Goal: Task Accomplishment & Management: Complete application form

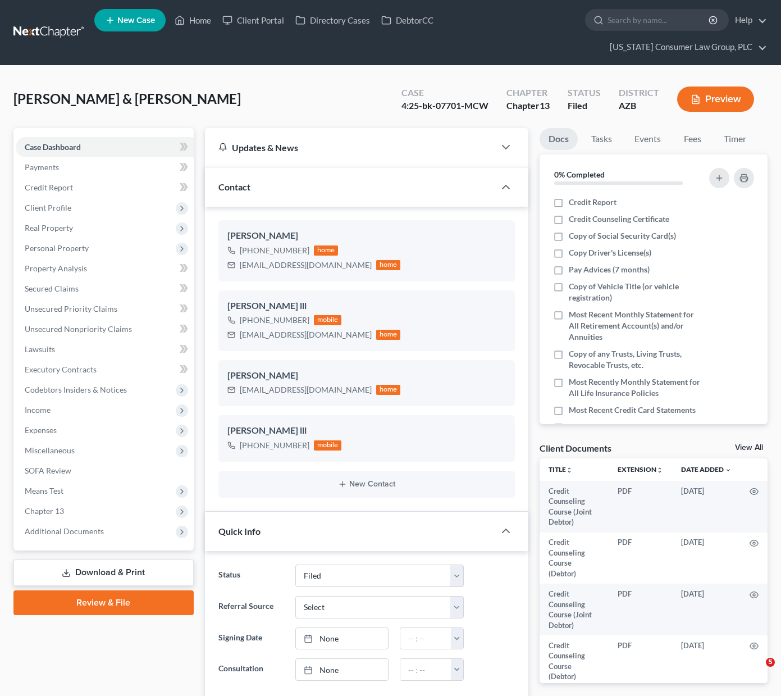
select select "6"
click at [68, 226] on span "Real Property" at bounding box center [49, 228] width 48 height 10
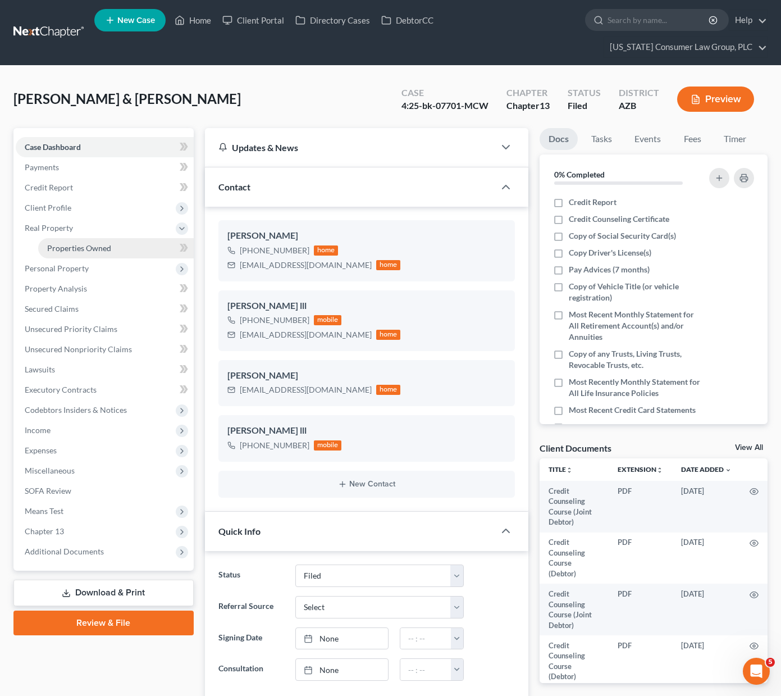
click at [76, 251] on span "Properties Owned" at bounding box center [79, 248] width 64 height 10
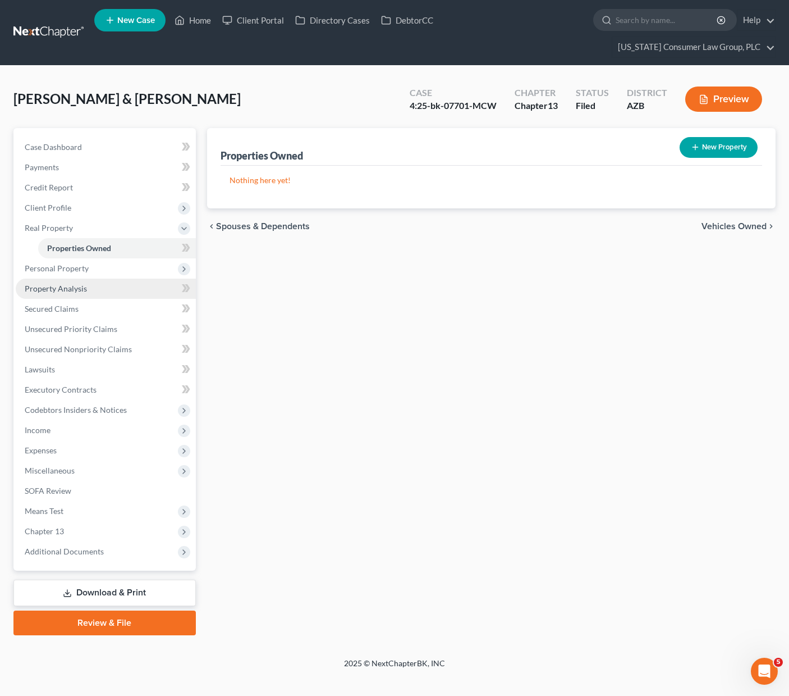
click at [74, 283] on span "Property Analysis" at bounding box center [56, 288] width 62 height 10
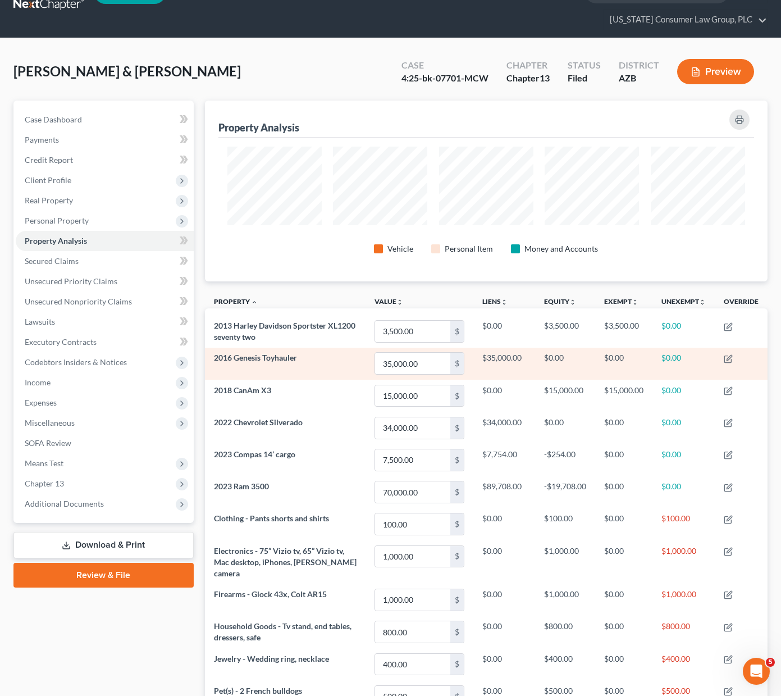
scroll to position [36, 0]
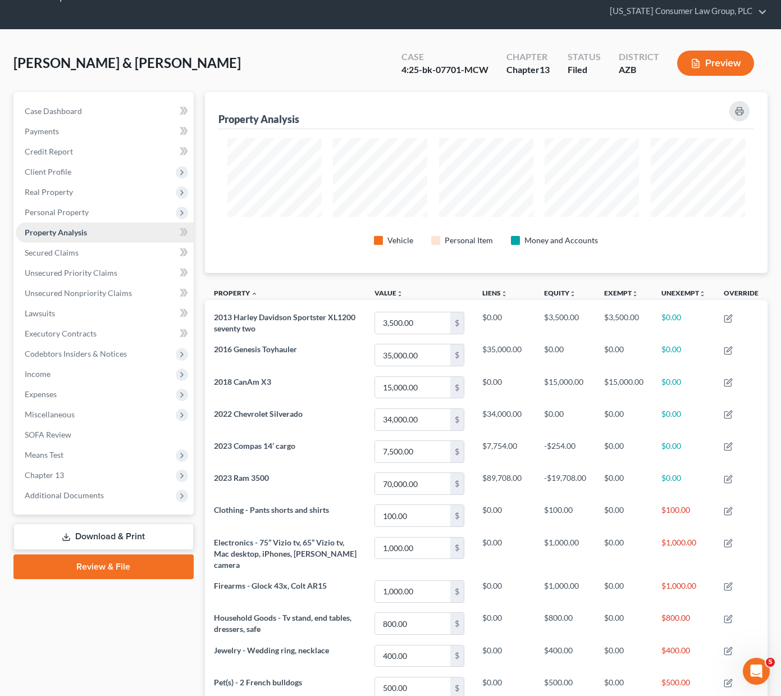
click at [67, 231] on span "Property Analysis" at bounding box center [56, 232] width 62 height 10
click at [70, 208] on span "Personal Property" at bounding box center [57, 212] width 64 height 10
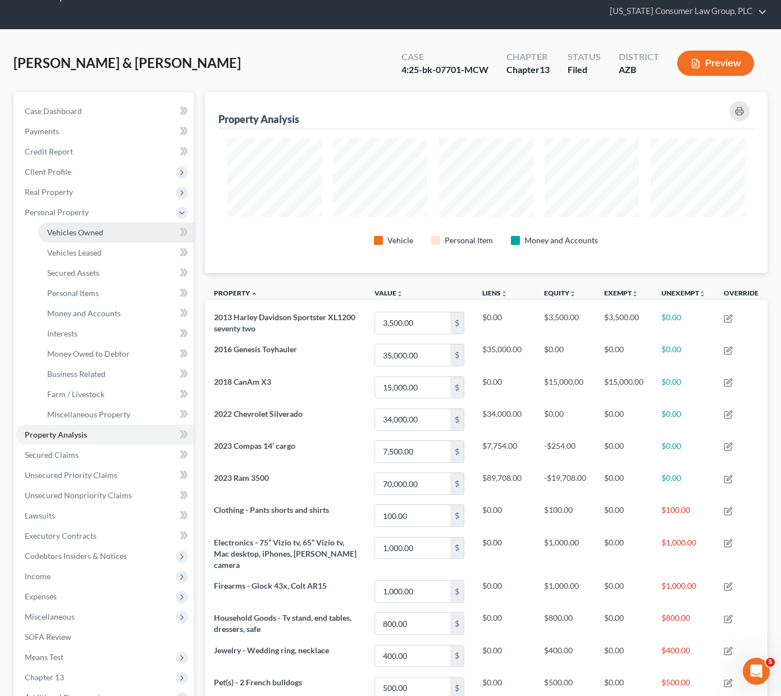
click at [68, 233] on span "Vehicles Owned" at bounding box center [75, 232] width 56 height 10
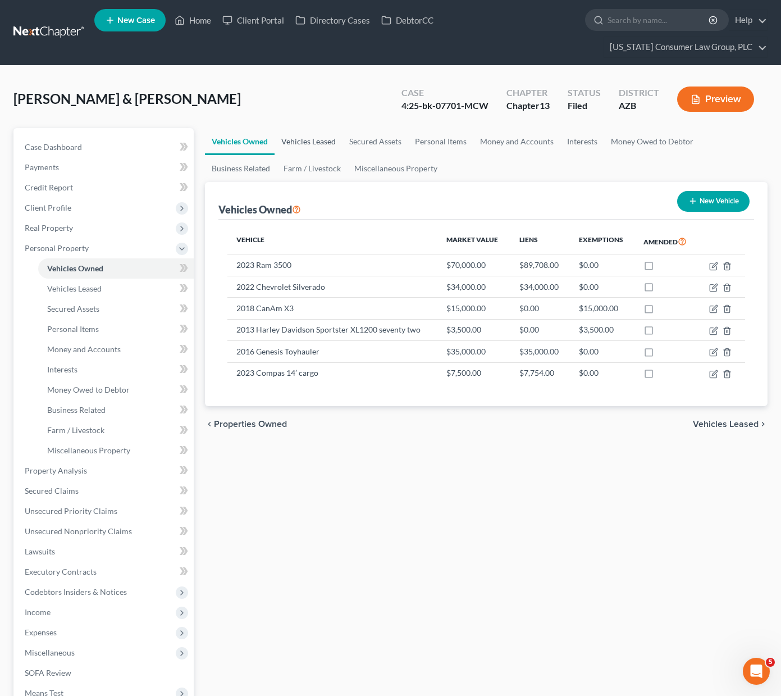
click at [290, 139] on link "Vehicles Leased" at bounding box center [309, 141] width 68 height 27
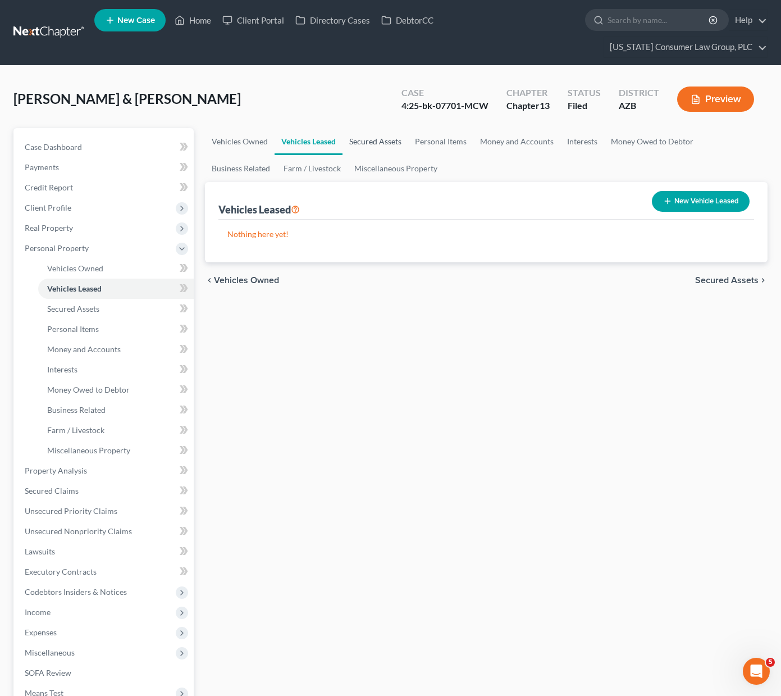
click at [389, 136] on link "Secured Assets" at bounding box center [375, 141] width 66 height 27
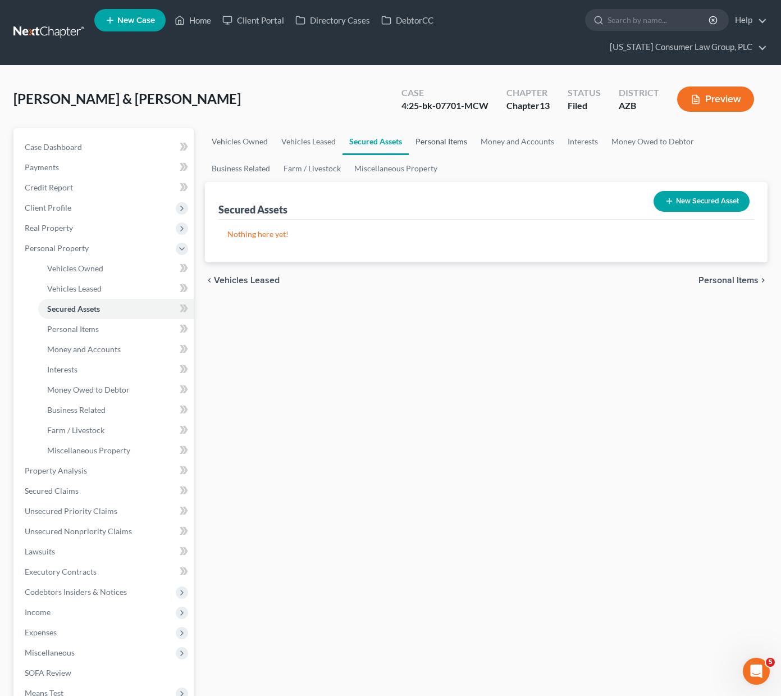
click at [450, 143] on link "Personal Items" at bounding box center [441, 141] width 65 height 27
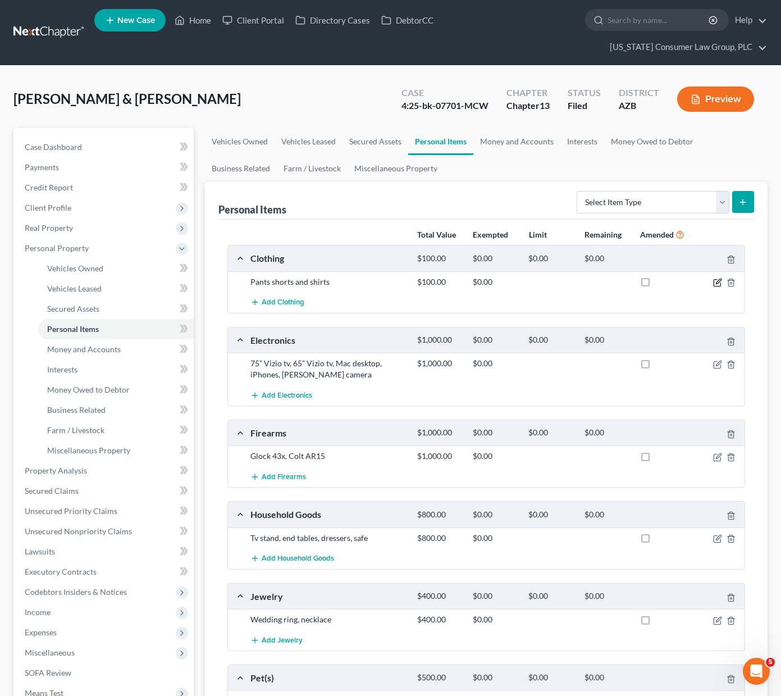
click at [718, 285] on icon "button" at bounding box center [717, 282] width 9 height 9
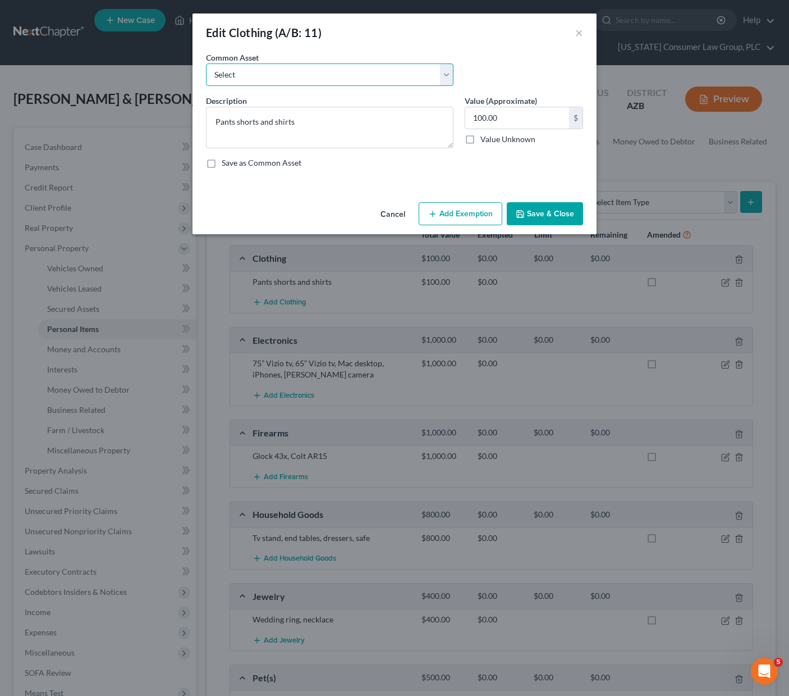
click at [447, 71] on select "Select Everyday clothing, shoes, coats" at bounding box center [330, 74] width 248 height 22
select select "0"
click at [206, 63] on select "Select Everyday clothing, shoes, coats" at bounding box center [330, 74] width 248 height 22
type textarea "Everyday clothing, shoes, coats"
drag, startPoint x: 511, startPoint y: 118, endPoint x: 470, endPoint y: 118, distance: 41.5
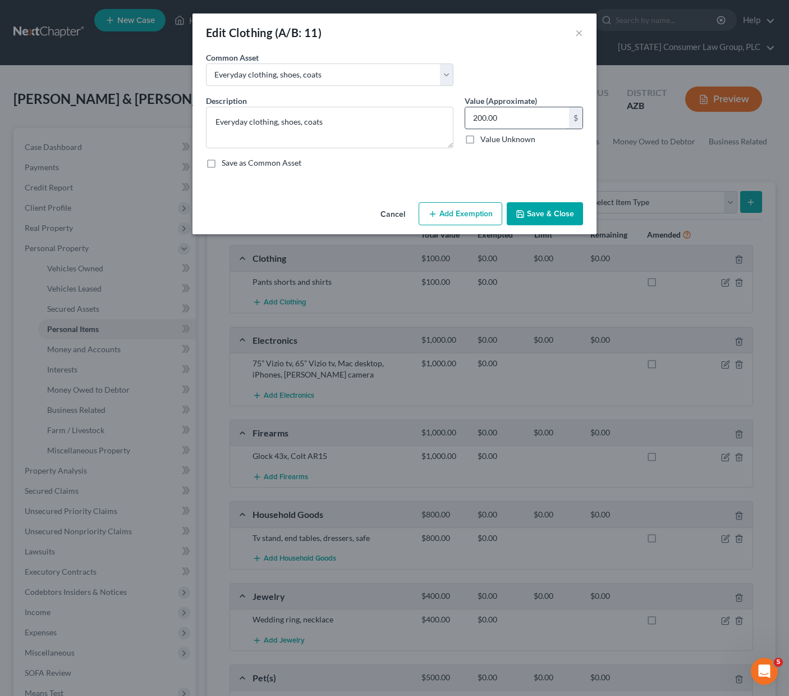
click at [470, 118] on input "200.00" at bounding box center [517, 117] width 104 height 21
type input "500"
click at [452, 212] on button "Add Exemption" at bounding box center [461, 214] width 84 height 24
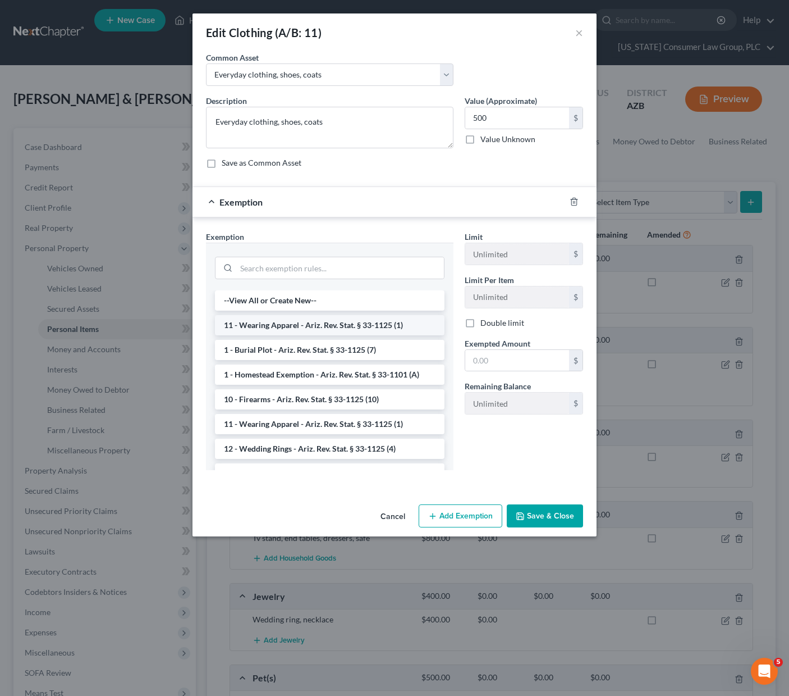
click at [321, 318] on li "11 - Wearing Apparel - Ariz. Rev. Stat. § 33-1125 (1)" at bounding box center [330, 325] width 230 height 20
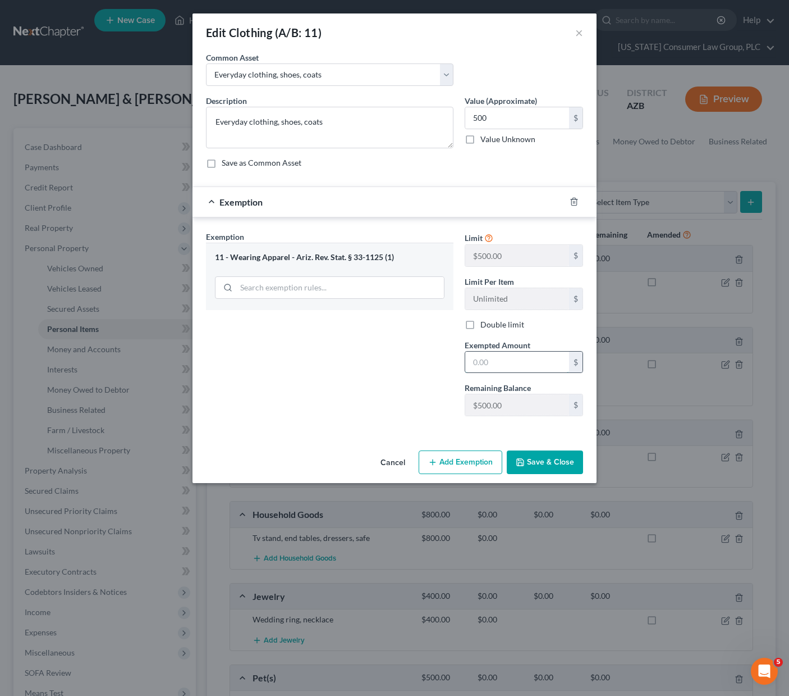
click at [517, 368] on input "text" at bounding box center [517, 361] width 104 height 21
type input "500"
click at [561, 463] on button "Save & Close" at bounding box center [545, 462] width 76 height 24
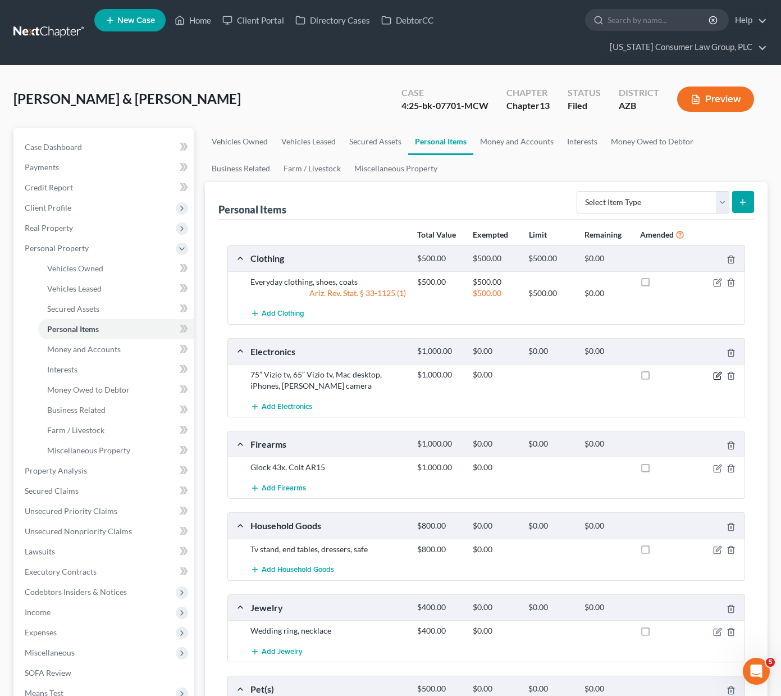
click at [715, 372] on icon "button" at bounding box center [716, 375] width 7 height 7
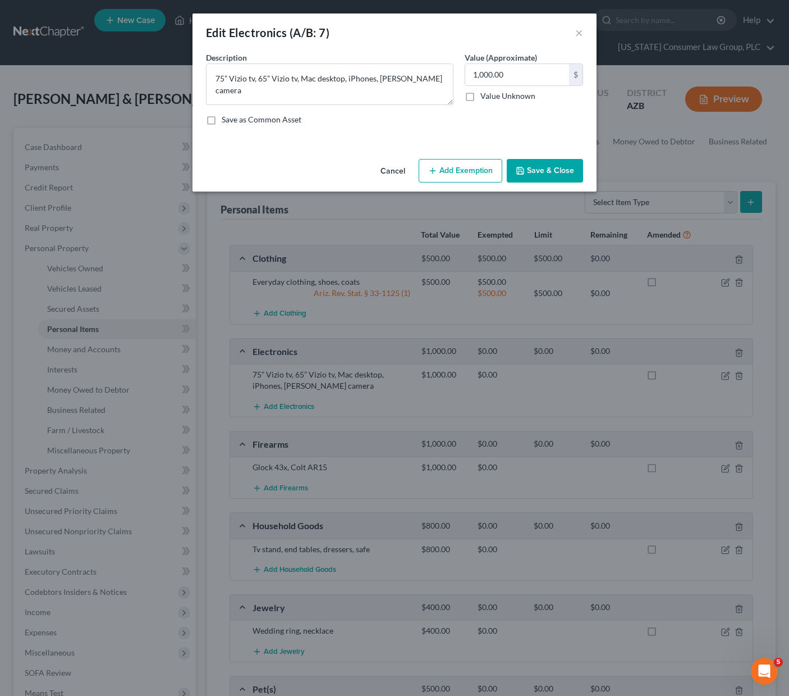
click at [474, 170] on button "Add Exemption" at bounding box center [461, 171] width 84 height 24
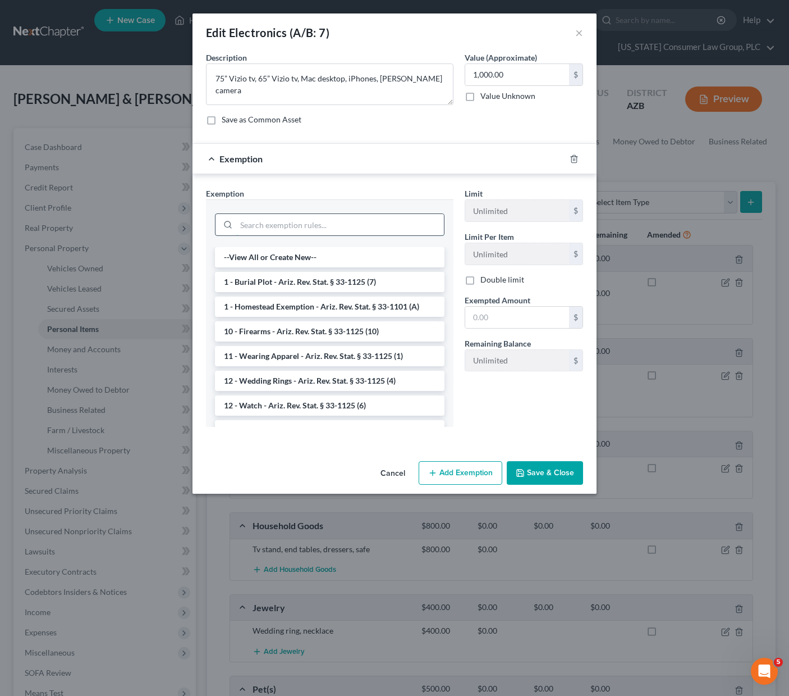
click at [303, 231] on input "search" at bounding box center [340, 224] width 208 height 21
type input "h"
click at [576, 33] on button "×" at bounding box center [579, 32] width 8 height 13
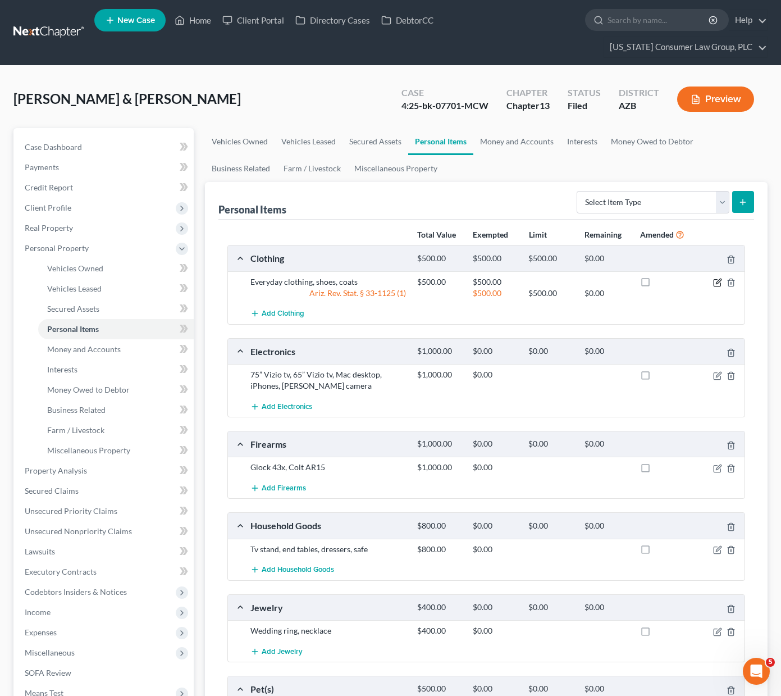
click at [720, 282] on icon "button" at bounding box center [717, 282] width 9 height 9
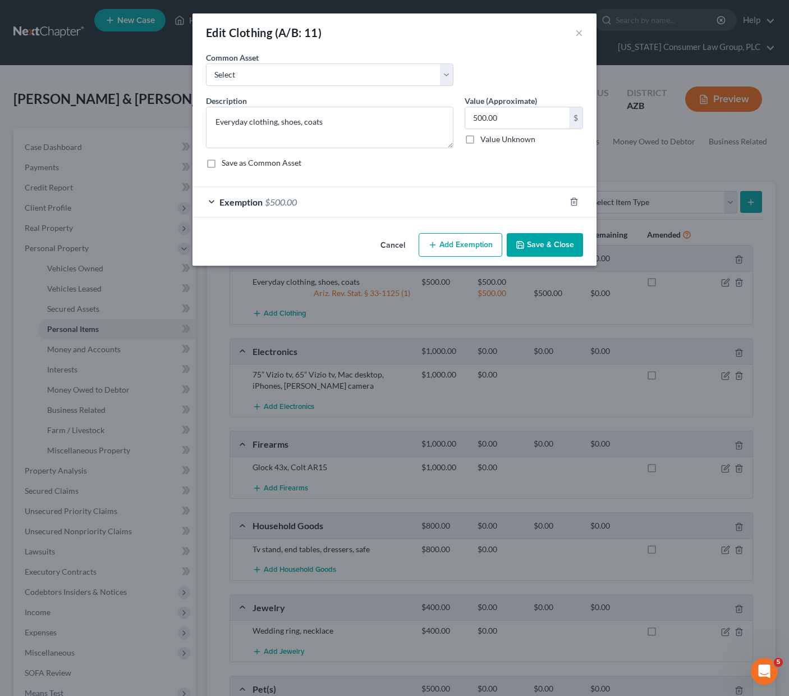
click at [244, 199] on span "Exemption" at bounding box center [240, 201] width 43 height 11
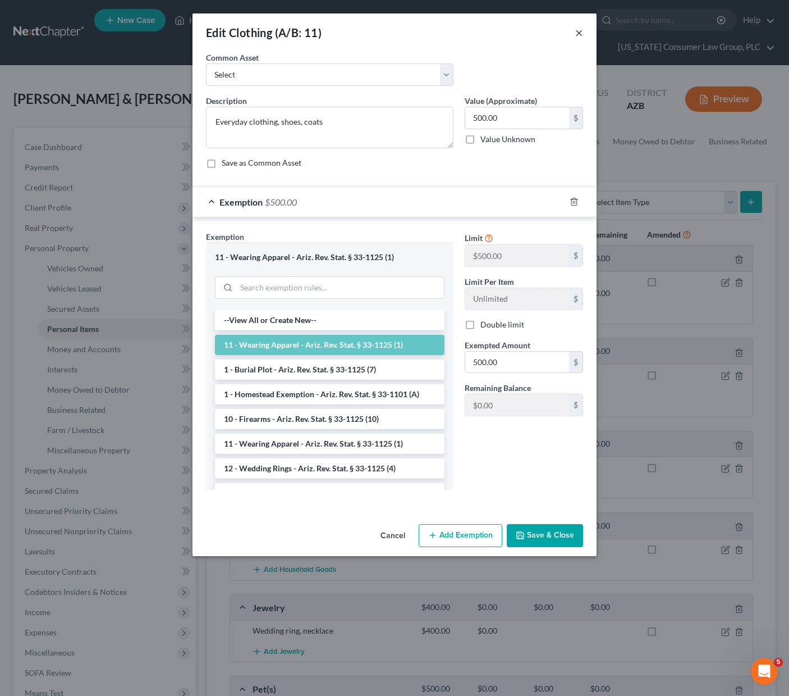
click at [579, 31] on button "×" at bounding box center [579, 32] width 8 height 13
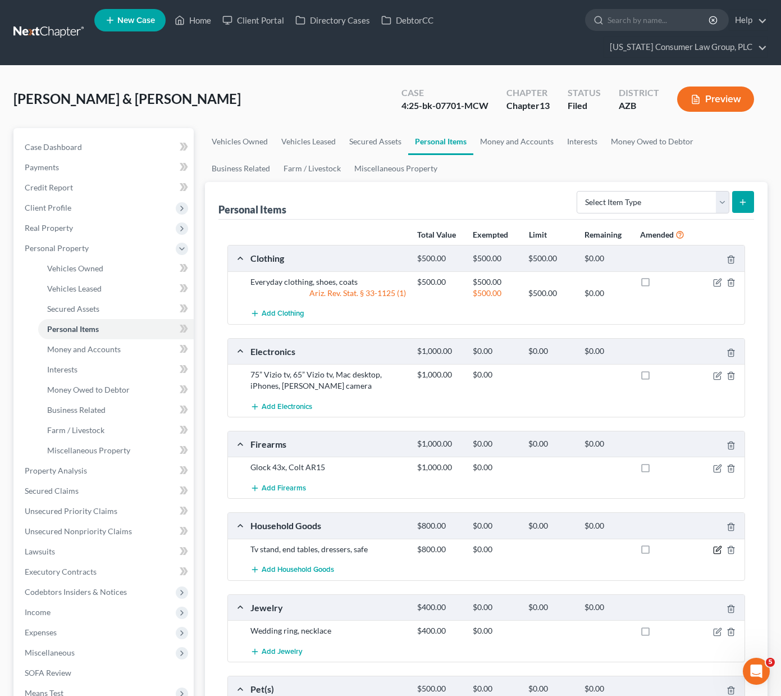
click at [717, 552] on icon "button" at bounding box center [717, 549] width 9 height 9
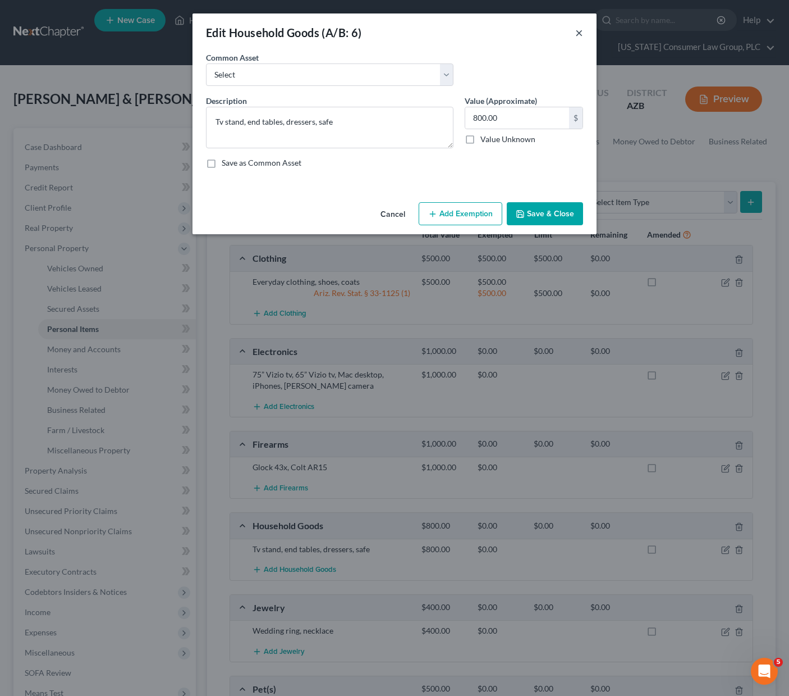
click at [583, 32] on button "×" at bounding box center [579, 32] width 8 height 13
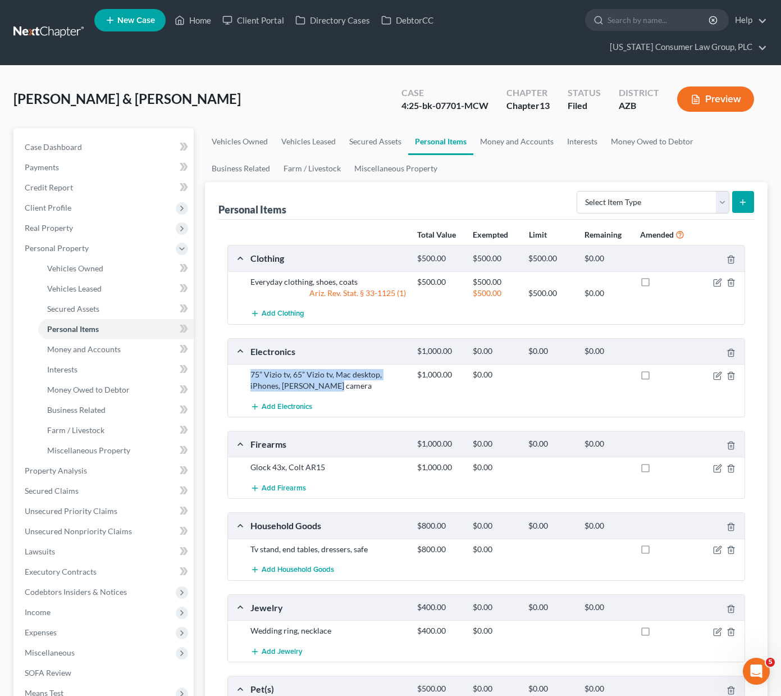
drag, startPoint x: 250, startPoint y: 374, endPoint x: 346, endPoint y: 390, distance: 96.7
click at [346, 390] on div "75” Vizio tv, 65” Vizio tv, Mac desktop, iPhones, [PERSON_NAME] camera" at bounding box center [328, 380] width 167 height 22
copy div "75” Vizio tv, 65” Vizio tv, Mac desktop, iPhones, [PERSON_NAME] camera"
click at [714, 547] on icon "button" at bounding box center [716, 550] width 7 height 7
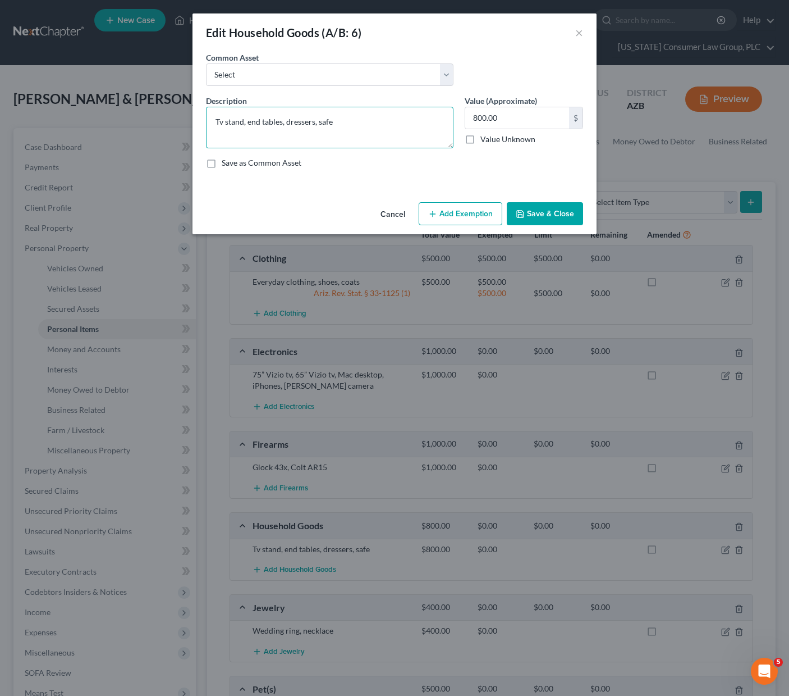
click at [356, 117] on textarea "Tv stand, end tables, dressers, safe" at bounding box center [330, 128] width 248 height 42
paste textarea "75” Vizio tv, 65” Vizio tv, Mac desktop, iPhones, [PERSON_NAME] camera"
type textarea "Tv stand, end tables, dressers, safe, 75” Vizio tv, 65” Vizio tv, Mac desktop, …"
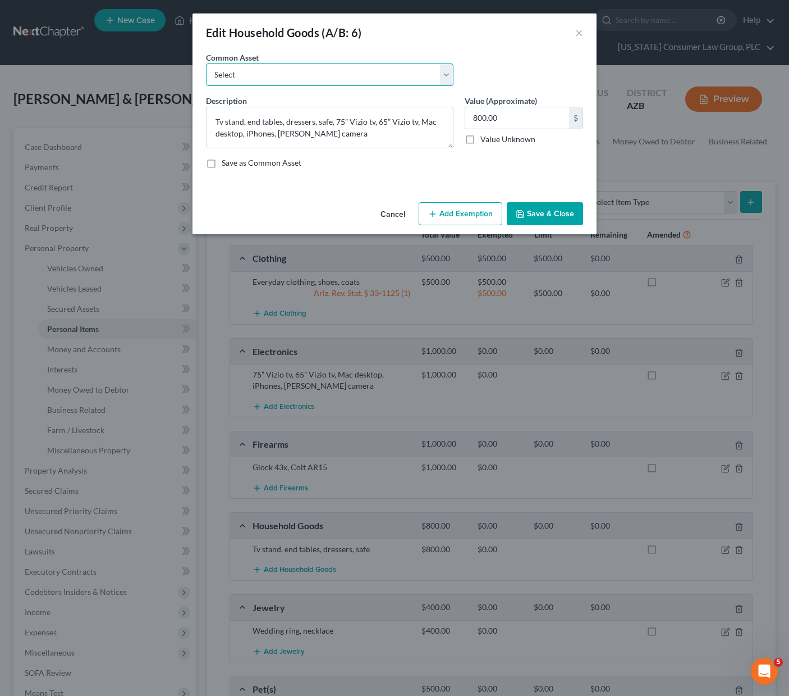
click at [449, 72] on select "Select Furniture, linens, kitchen supplies, miscellaneous household goods" at bounding box center [330, 74] width 248 height 22
drag, startPoint x: 529, startPoint y: 118, endPoint x: 460, endPoint y: 117, distance: 69.1
click at [460, 117] on div "Value (Approximate) 800.00 $ Value Unknown Balance Undetermined 800.00 $ Value …" at bounding box center [524, 121] width 130 height 53
type input "2,500"
click at [470, 214] on button "Add Exemption" at bounding box center [461, 214] width 84 height 24
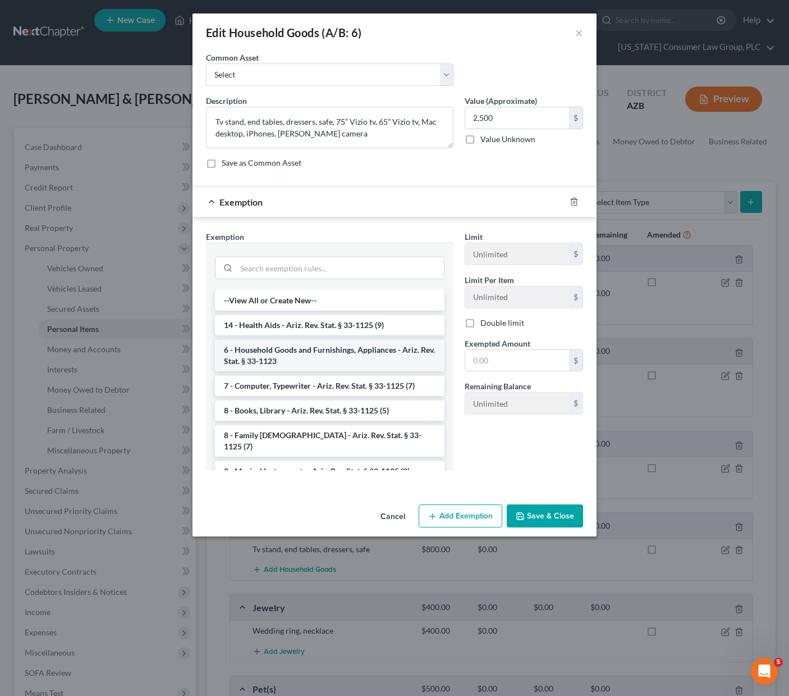
click at [338, 354] on li "6 - Household Goods and Furnishings, Appliances - Ariz. Rev. Stat. § 33-1123" at bounding box center [330, 355] width 230 height 31
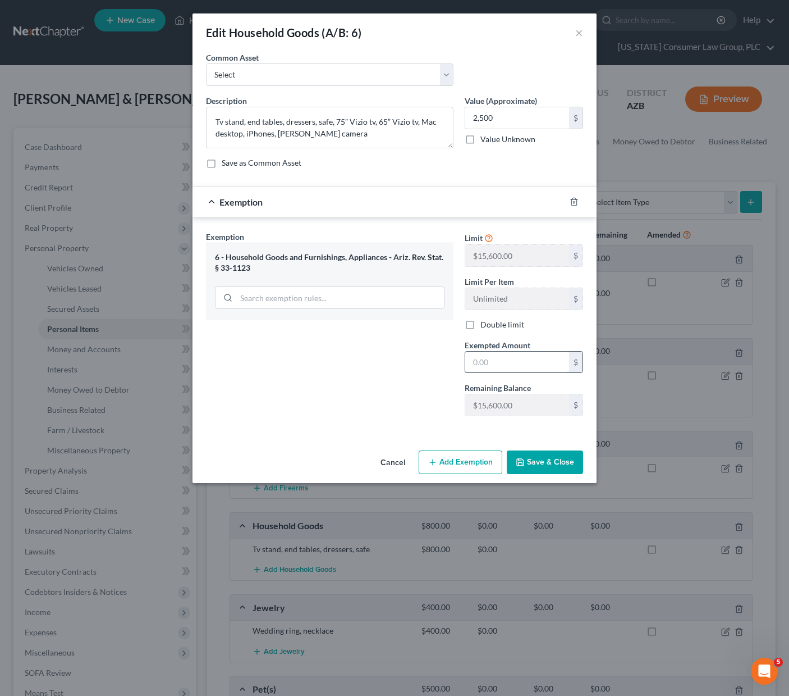
click at [519, 360] on input "text" at bounding box center [517, 361] width 104 height 21
type input "2,500"
click at [559, 464] on button "Save & Close" at bounding box center [545, 462] width 76 height 24
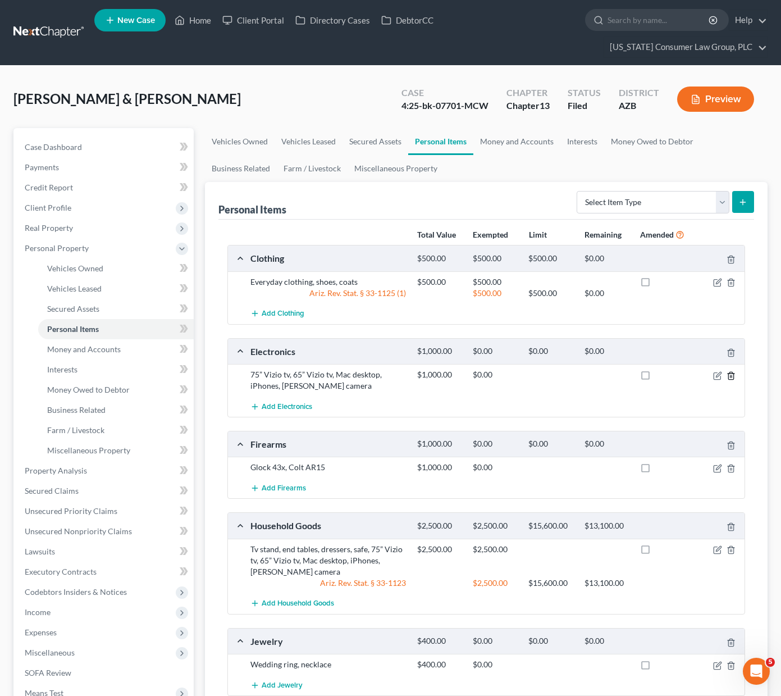
click at [734, 373] on polyline "button" at bounding box center [731, 373] width 7 height 0
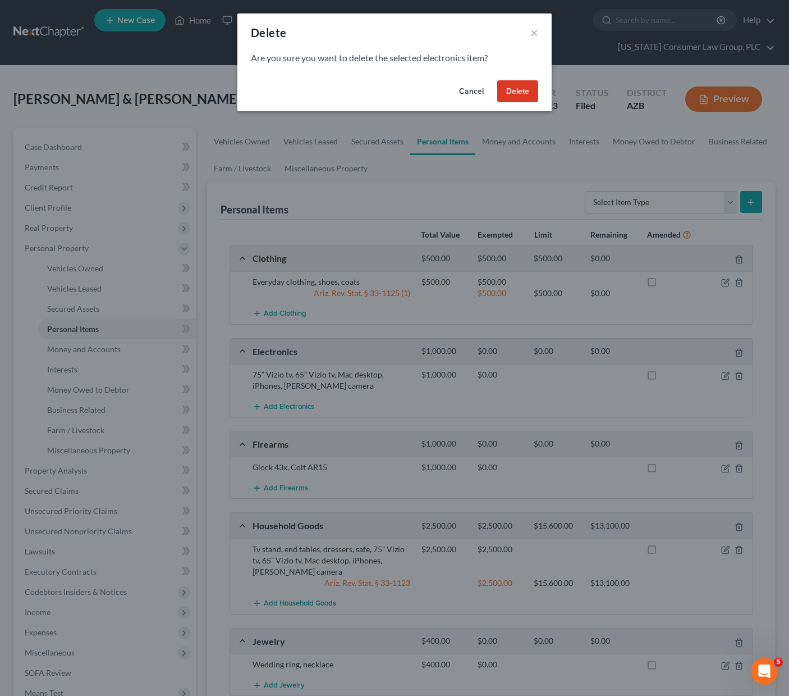
click at [518, 82] on button "Delete" at bounding box center [517, 91] width 41 height 22
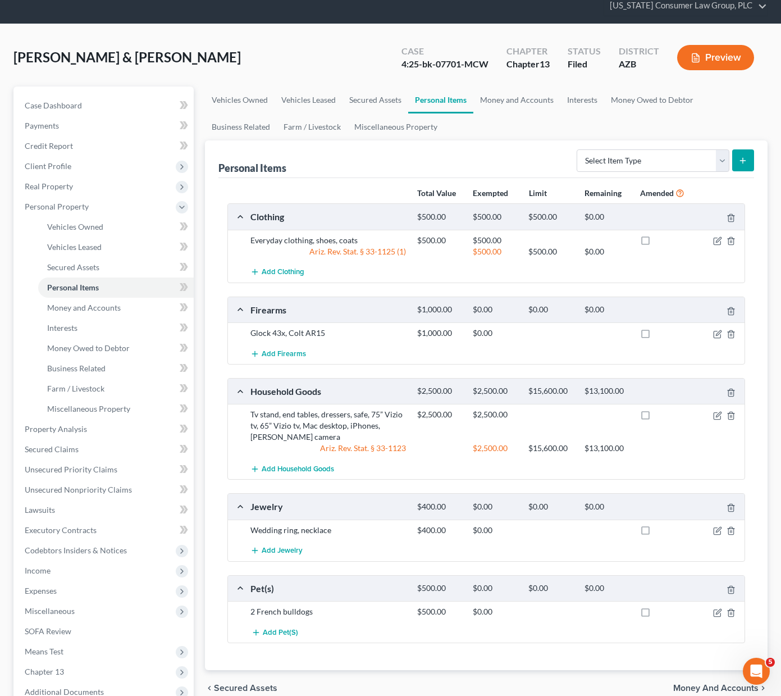
scroll to position [164, 0]
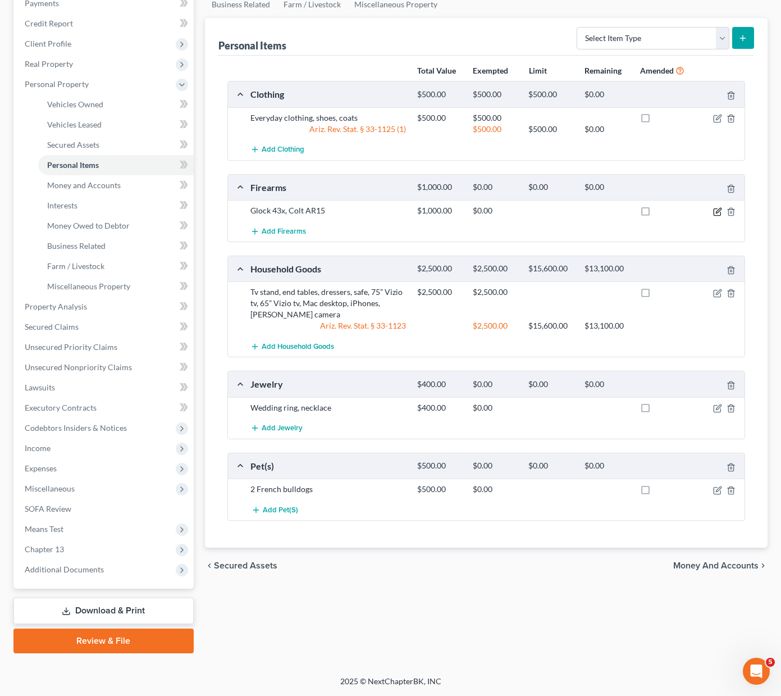
click at [717, 213] on icon "button" at bounding box center [717, 211] width 9 height 9
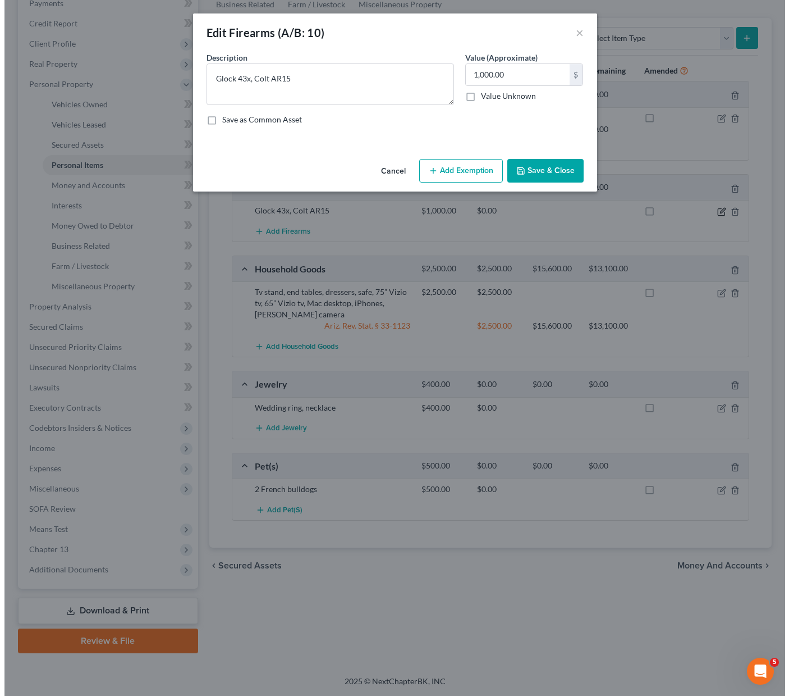
scroll to position [144, 0]
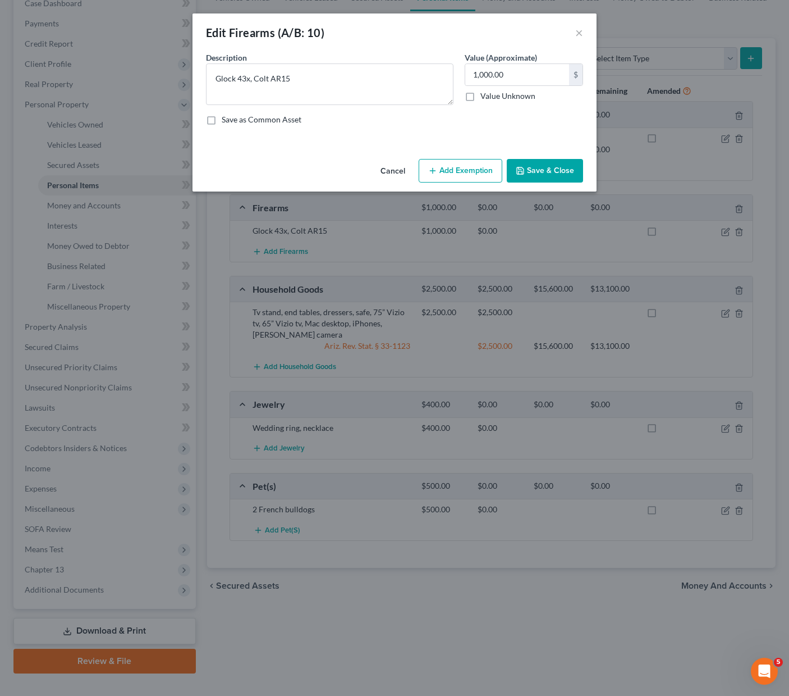
click at [455, 175] on button "Add Exemption" at bounding box center [461, 171] width 84 height 24
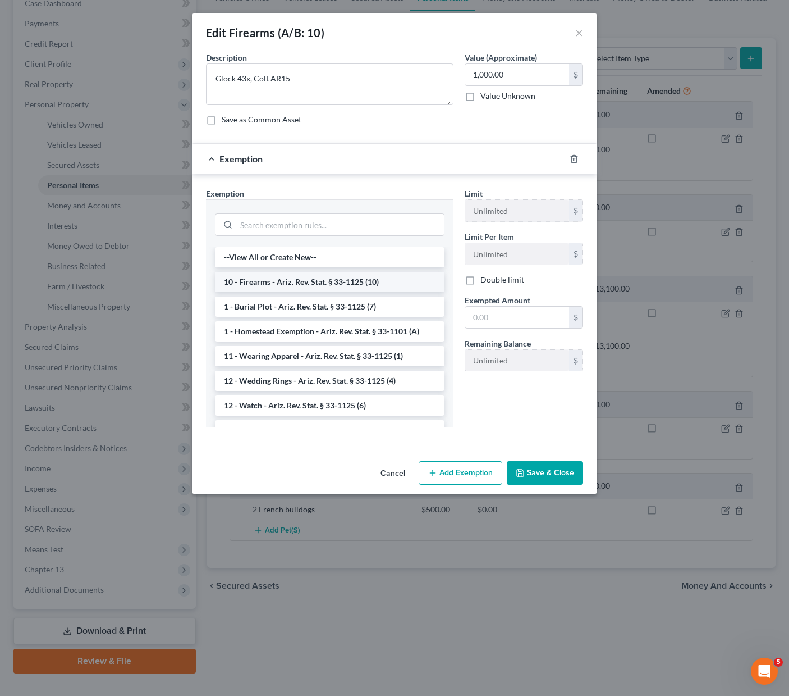
click at [257, 273] on li "10 - Firearms - Ariz. Rev. Stat. § 33-1125 (10)" at bounding box center [330, 282] width 230 height 20
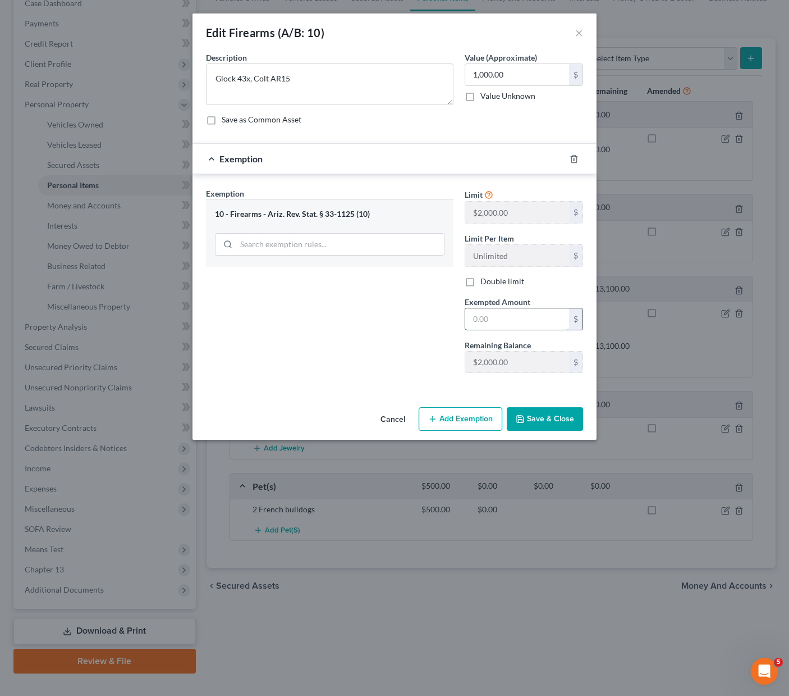
click at [487, 319] on input "text" at bounding box center [517, 318] width 104 height 21
type input "1,000"
click at [542, 413] on button "Save & Close" at bounding box center [545, 419] width 76 height 24
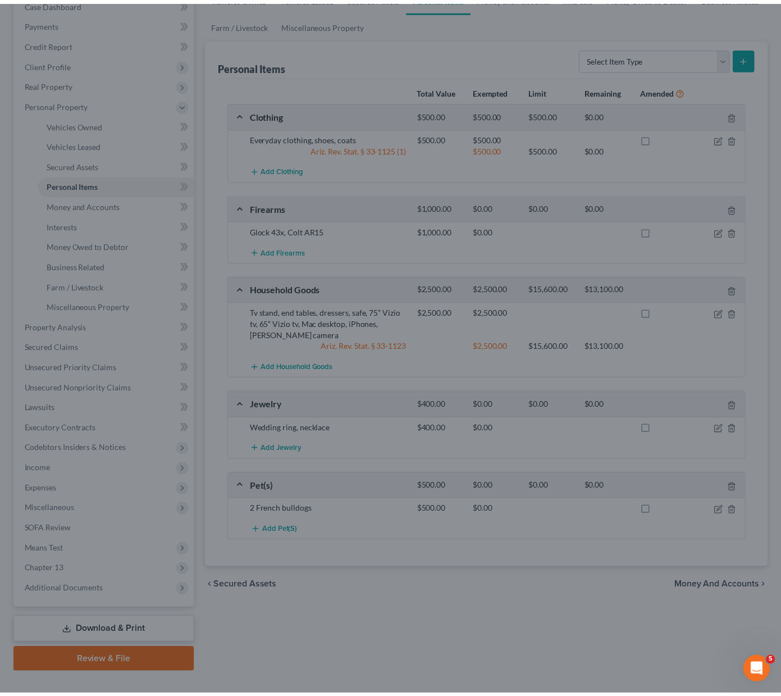
scroll to position [164, 0]
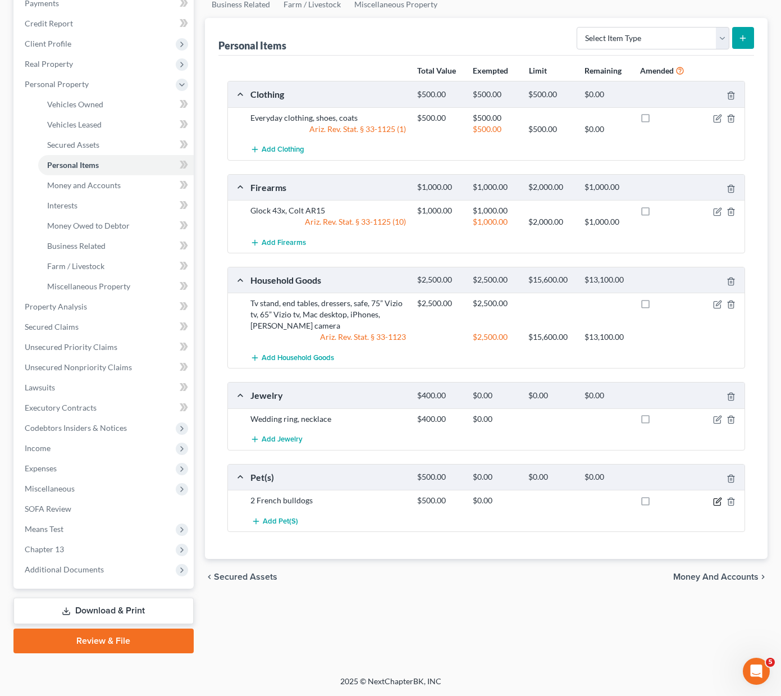
click at [718, 500] on icon "button" at bounding box center [717, 501] width 9 height 9
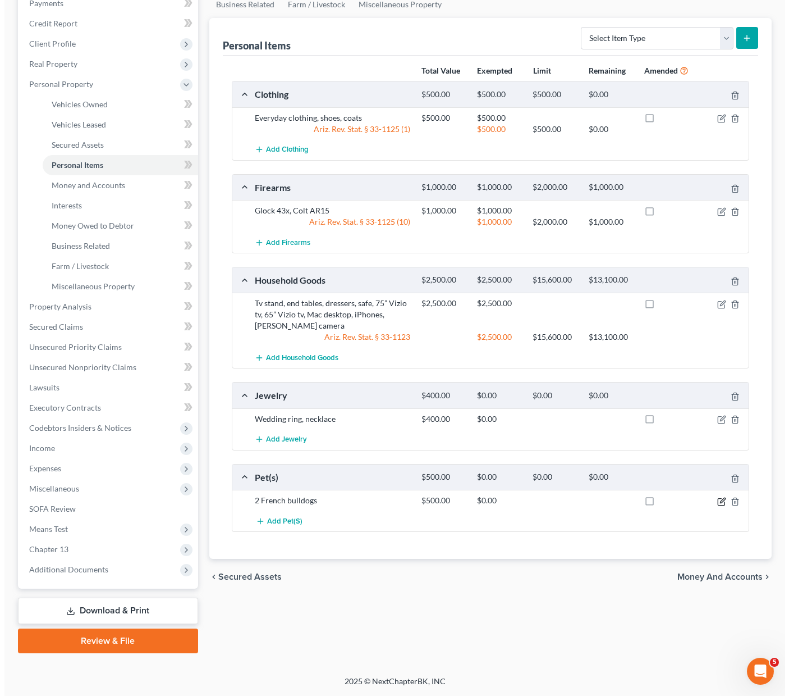
scroll to position [144, 0]
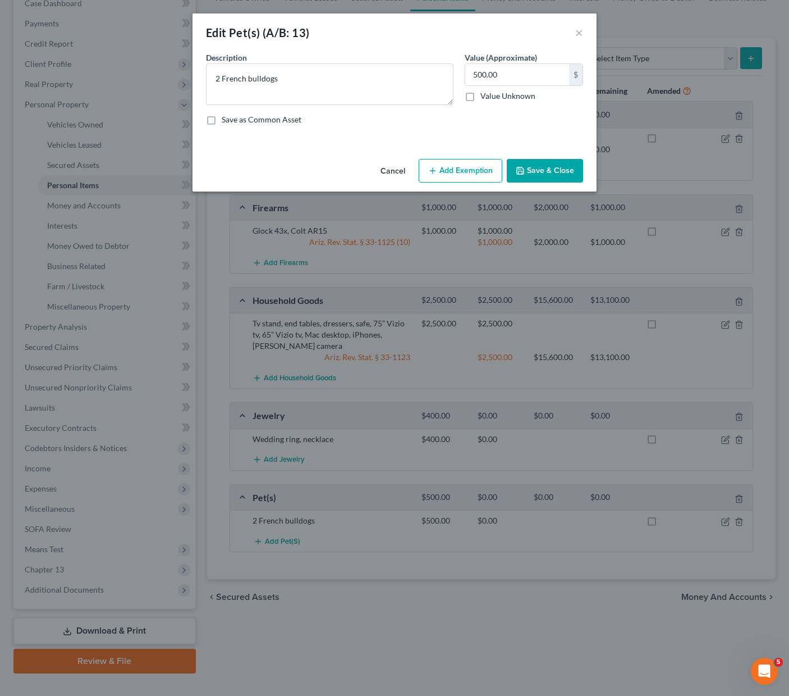
click at [455, 173] on button "Add Exemption" at bounding box center [461, 171] width 84 height 24
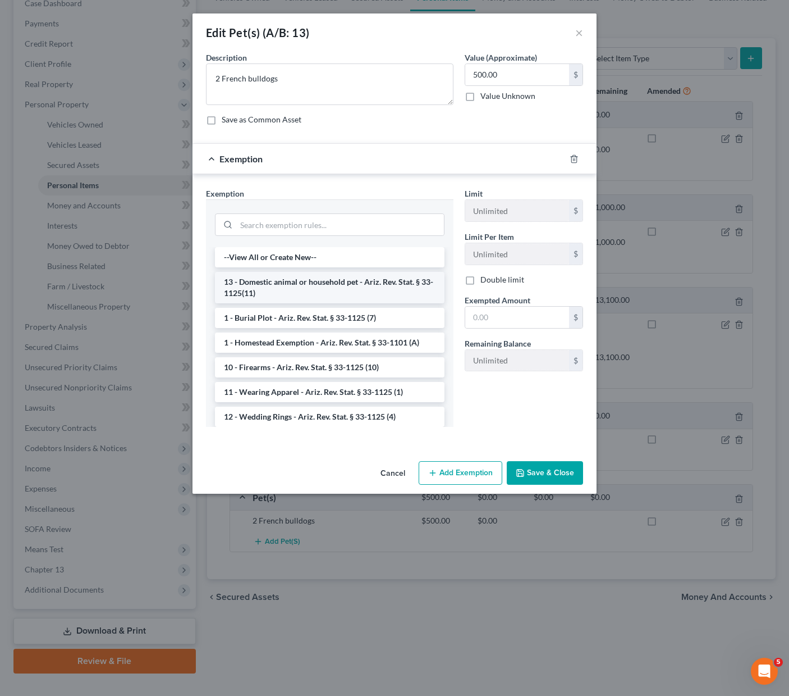
click at [332, 280] on li "13 - Domestic animal or household pet - Ariz. Rev. Stat. § 33-1125(11)" at bounding box center [330, 287] width 230 height 31
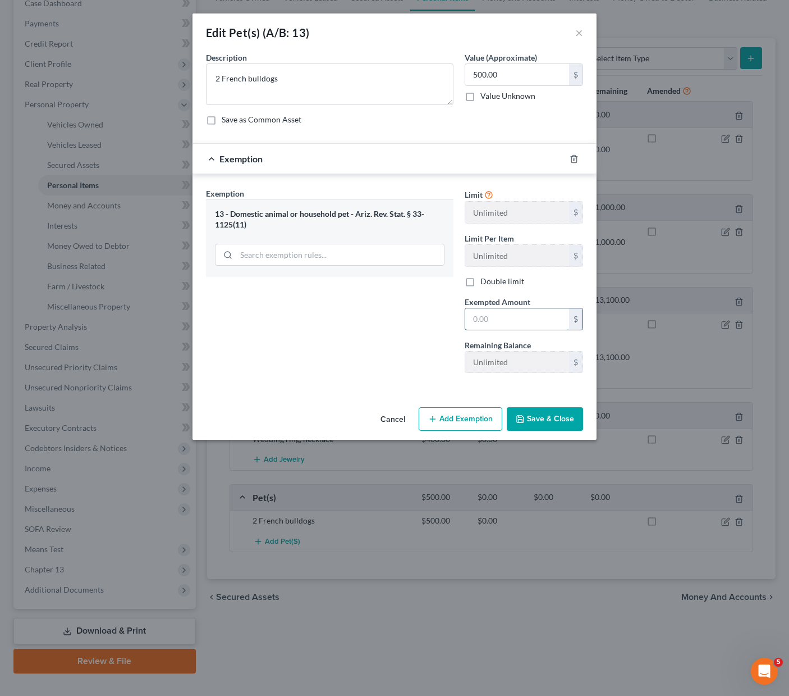
click at [499, 311] on input "text" at bounding box center [517, 318] width 104 height 21
type input "500"
click at [525, 415] on icon "button" at bounding box center [520, 418] width 9 height 9
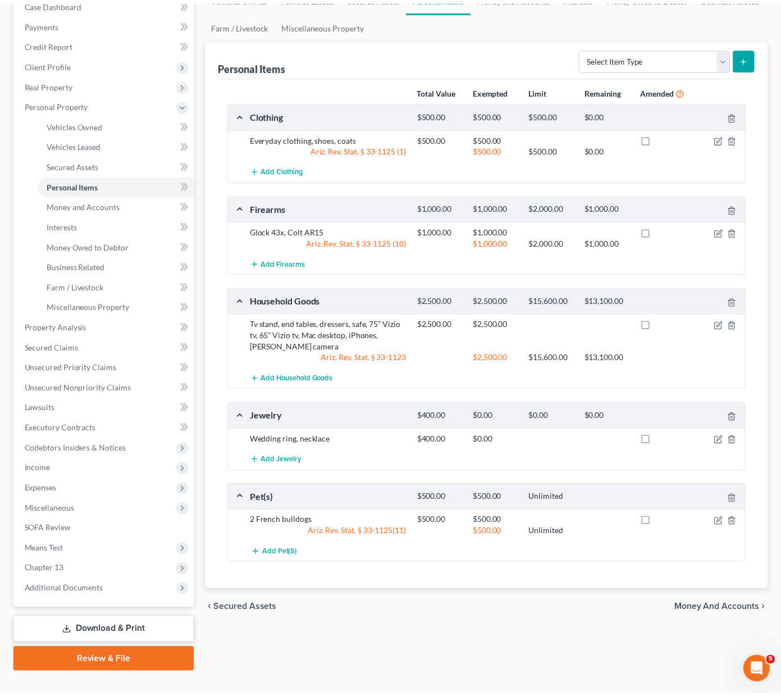
scroll to position [164, 0]
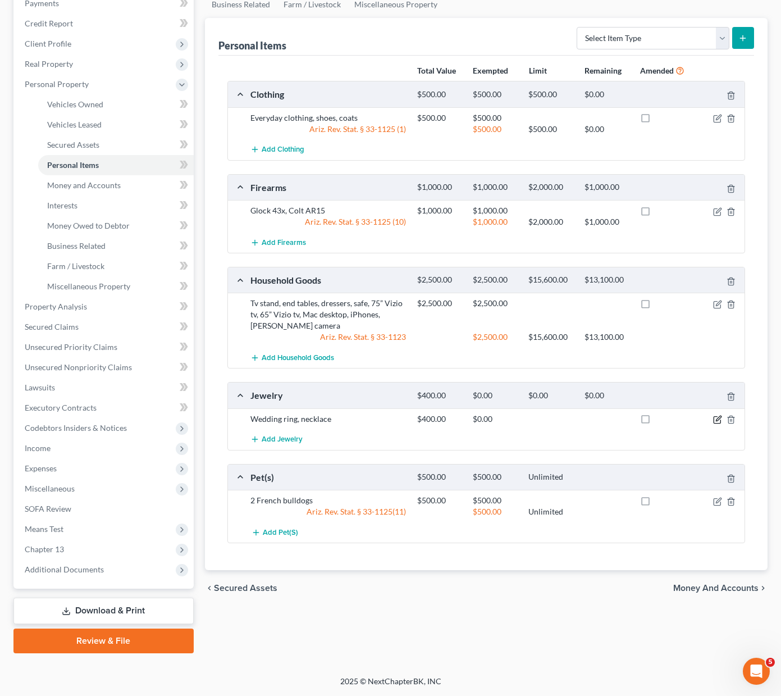
click at [719, 420] on icon "button" at bounding box center [717, 419] width 9 height 9
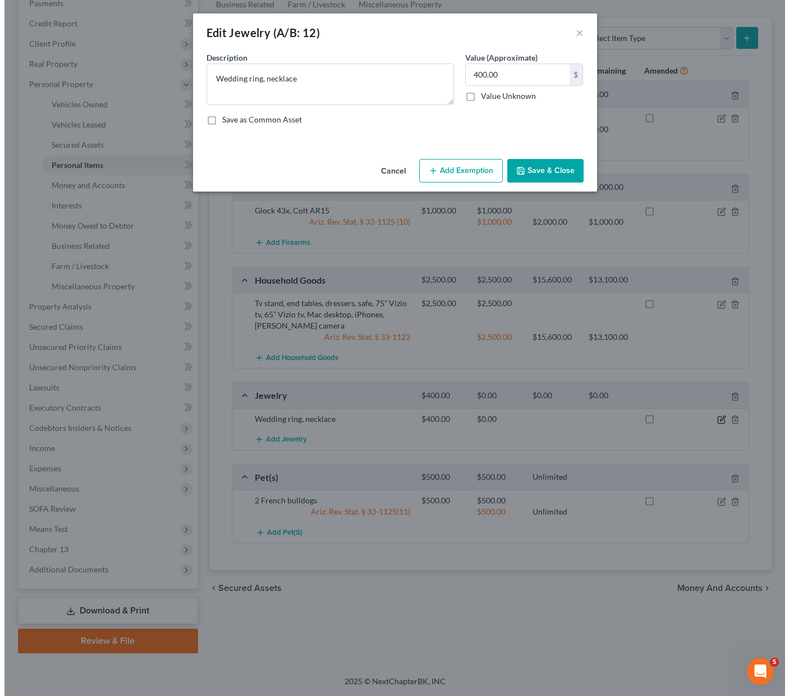
scroll to position [144, 0]
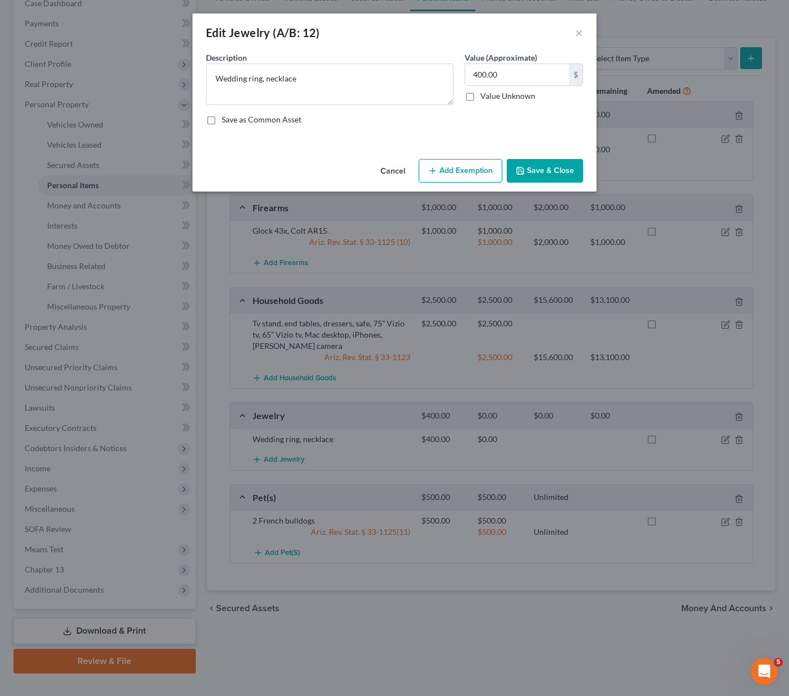
click at [478, 169] on button "Add Exemption" at bounding box center [461, 171] width 84 height 24
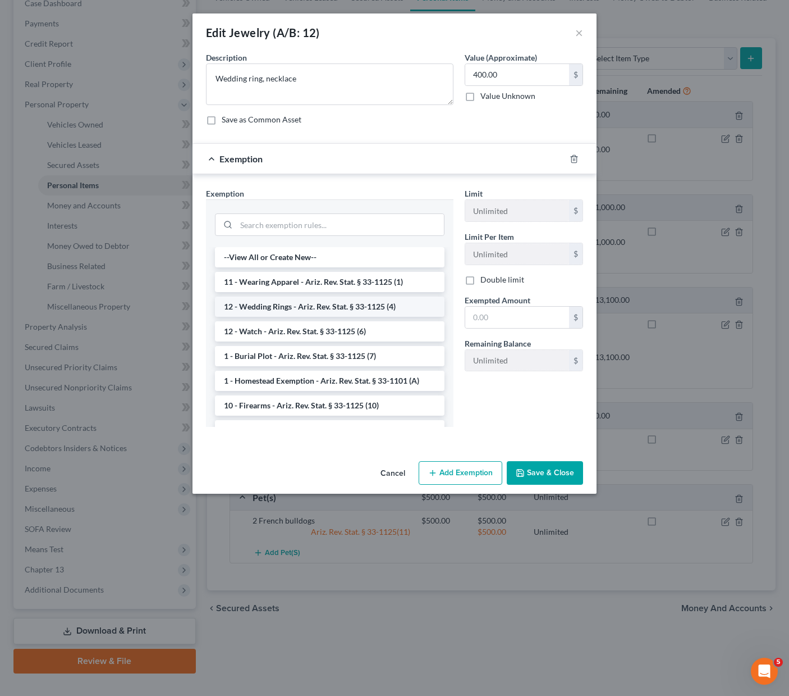
click at [319, 301] on li "12 - Wedding Rings - Ariz. Rev. Stat. § 33-1125 (4)" at bounding box center [330, 306] width 230 height 20
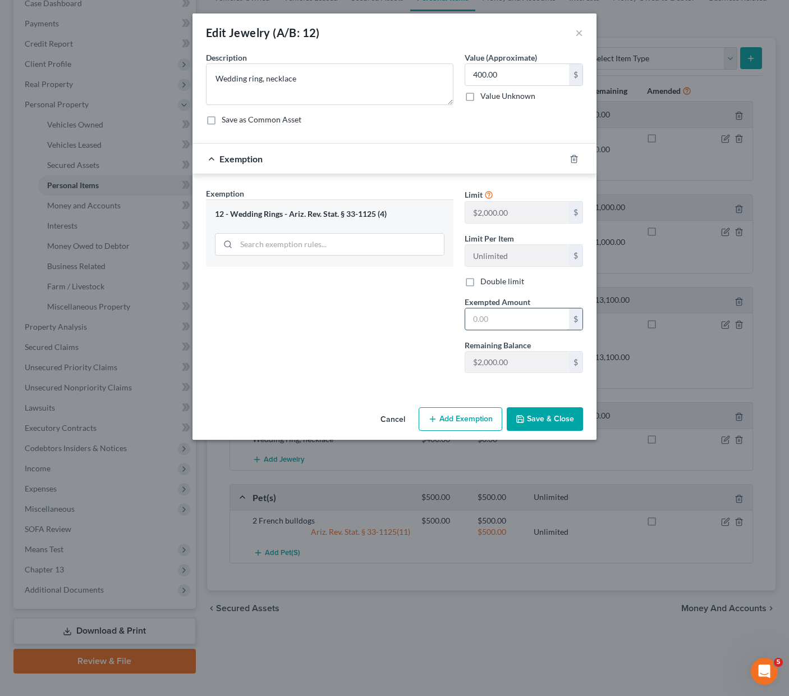
click at [495, 321] on input "text" at bounding box center [517, 318] width 104 height 21
type input "400"
click at [544, 417] on button "Save & Close" at bounding box center [545, 419] width 76 height 24
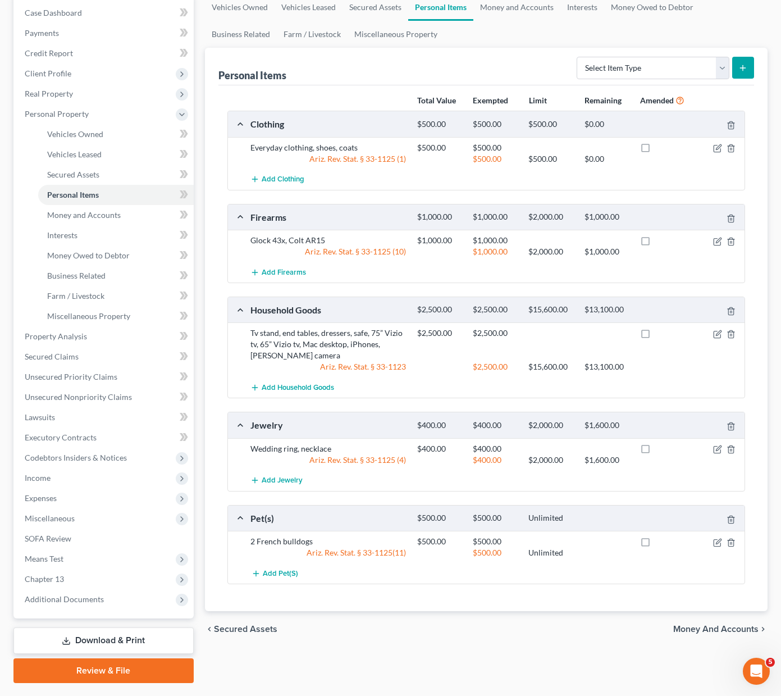
scroll to position [132, 0]
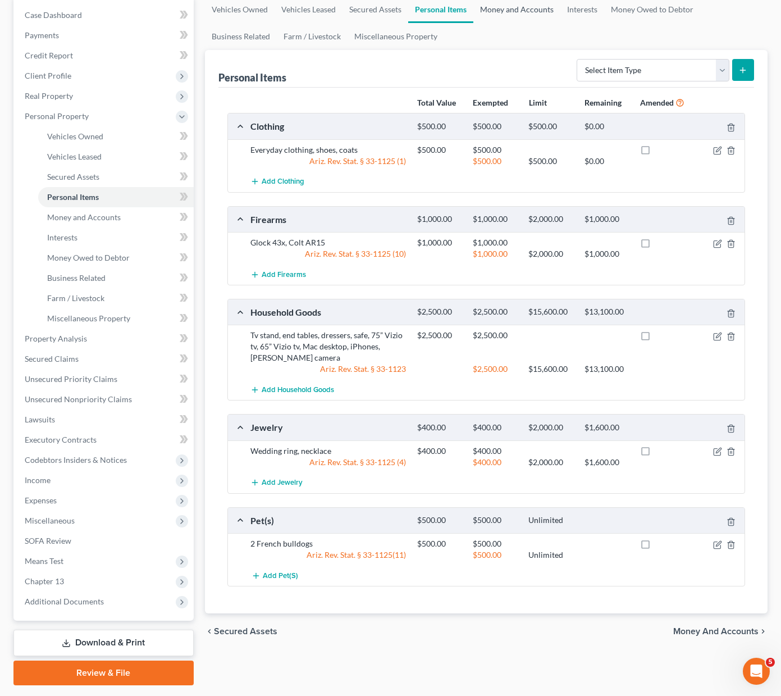
click at [511, 8] on link "Money and Accounts" at bounding box center [516, 9] width 87 height 27
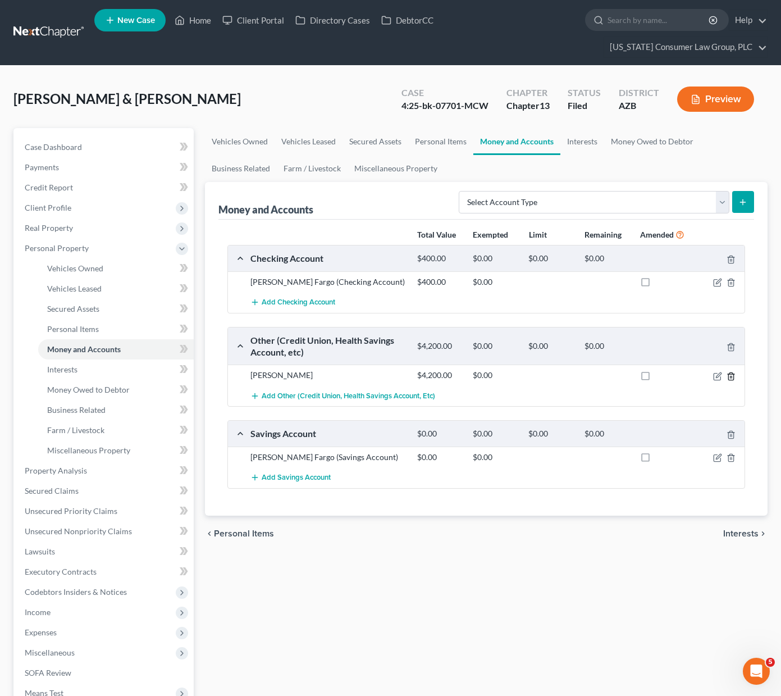
click at [733, 376] on icon "button" at bounding box center [730, 375] width 5 height 7
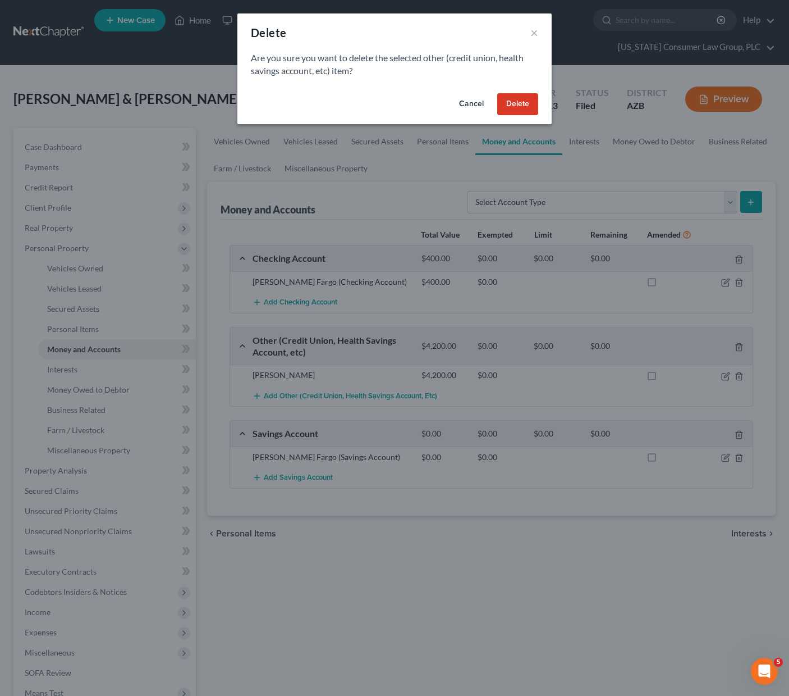
click at [523, 104] on button "Delete" at bounding box center [517, 104] width 41 height 22
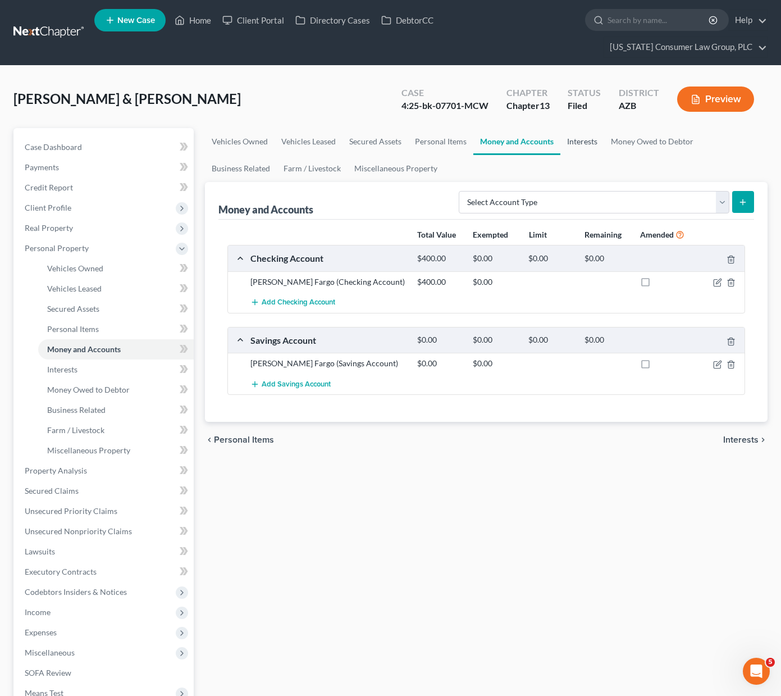
click at [573, 141] on link "Interests" at bounding box center [582, 141] width 44 height 27
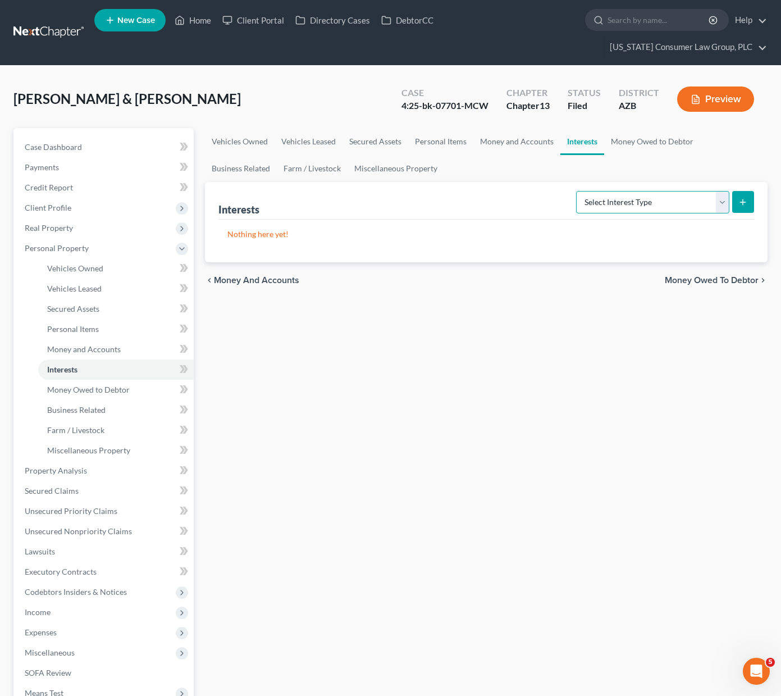
click at [722, 199] on select "Select Interest Type 401K (A/B: 21) Annuity (A/B: 23) Bond (A/B: 18) Education …" at bounding box center [652, 202] width 153 height 22
select select "ira"
click at [578, 191] on select "Select Interest Type 401K (A/B: 21) Annuity (A/B: 23) Bond (A/B: 18) Education …" at bounding box center [652, 202] width 153 height 22
click at [741, 204] on icon "submit" at bounding box center [742, 202] width 9 height 9
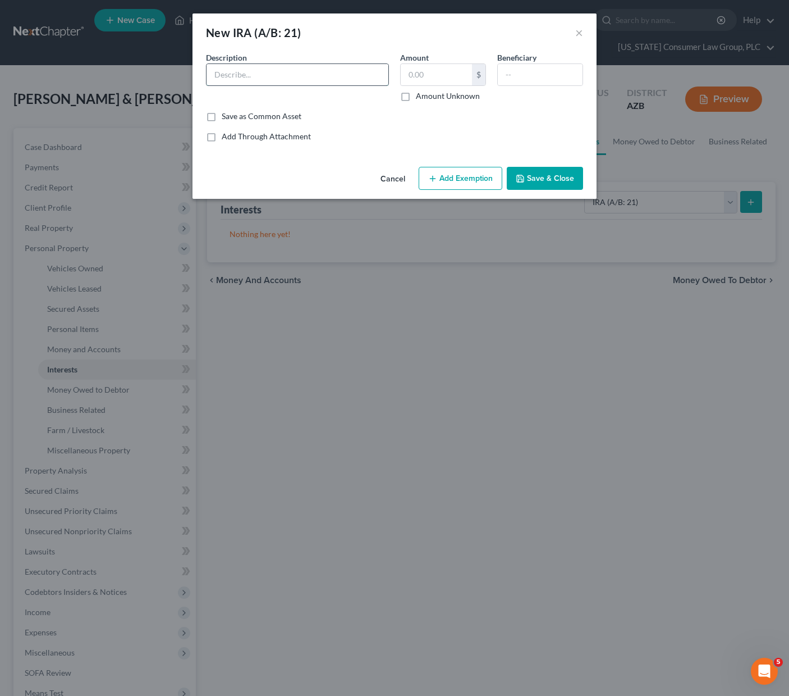
click at [335, 72] on input "text" at bounding box center [298, 74] width 182 height 21
type input "[PERSON_NAME]"
click at [425, 76] on input "text" at bounding box center [436, 74] width 71 height 21
type input "4,200"
click at [532, 72] on input "text" at bounding box center [540, 74] width 85 height 21
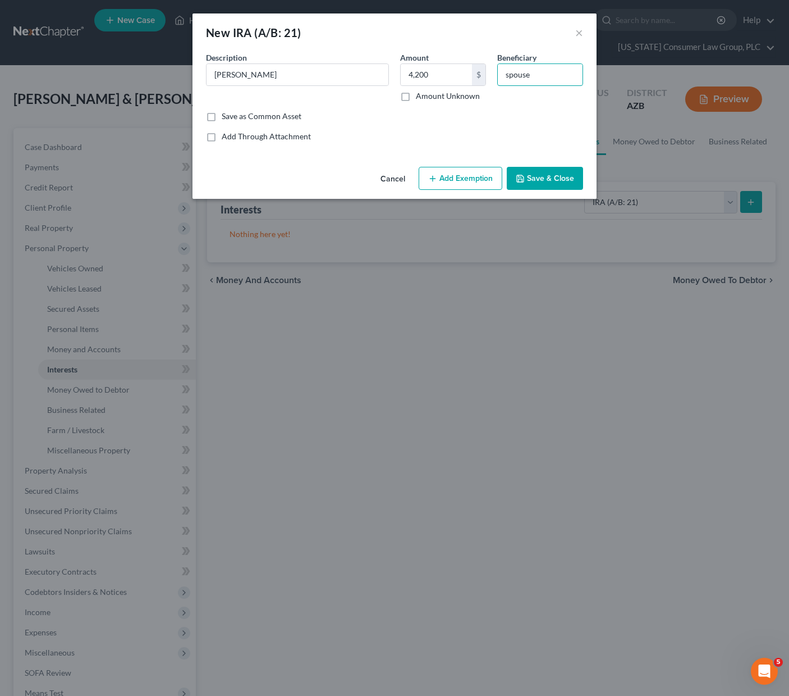
type input "spouse"
click at [447, 172] on button "Add Exemption" at bounding box center [461, 179] width 84 height 24
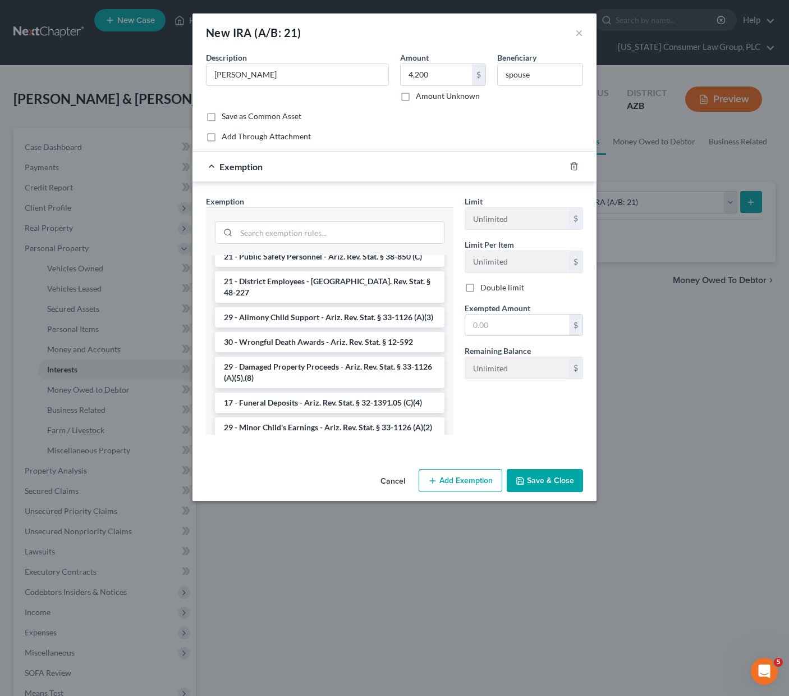
scroll to position [133, 0]
click at [287, 231] on input "search" at bounding box center [340, 232] width 208 height 21
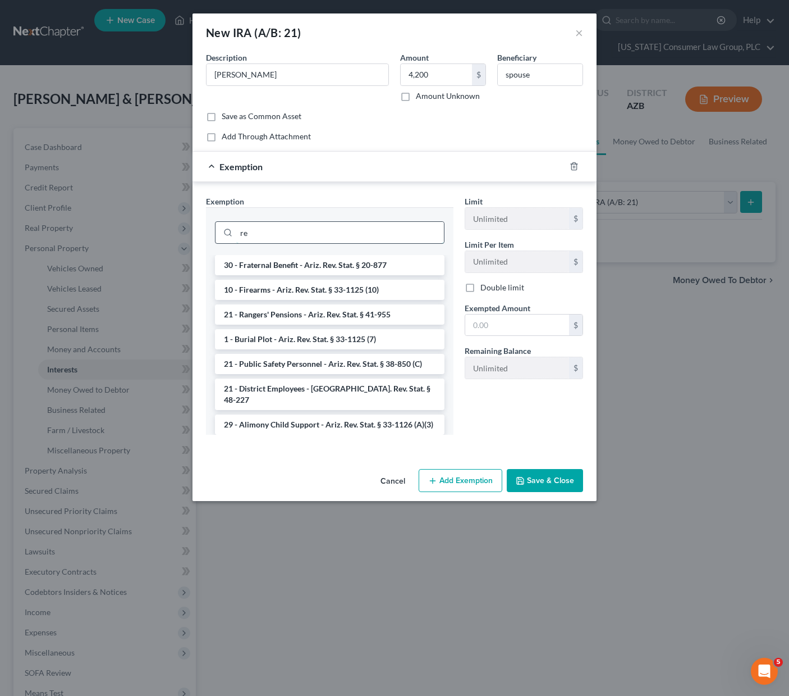
type input "r"
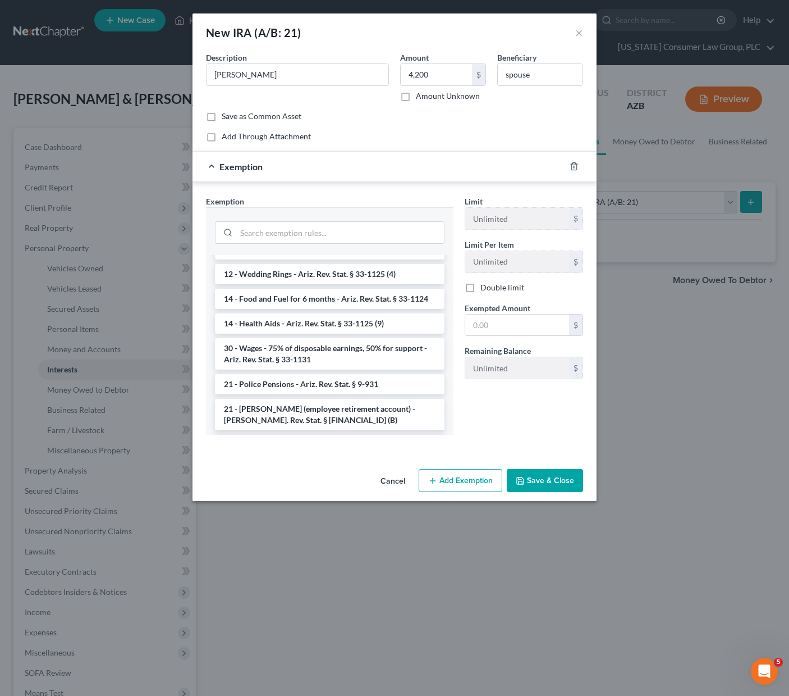
scroll to position [720, 0]
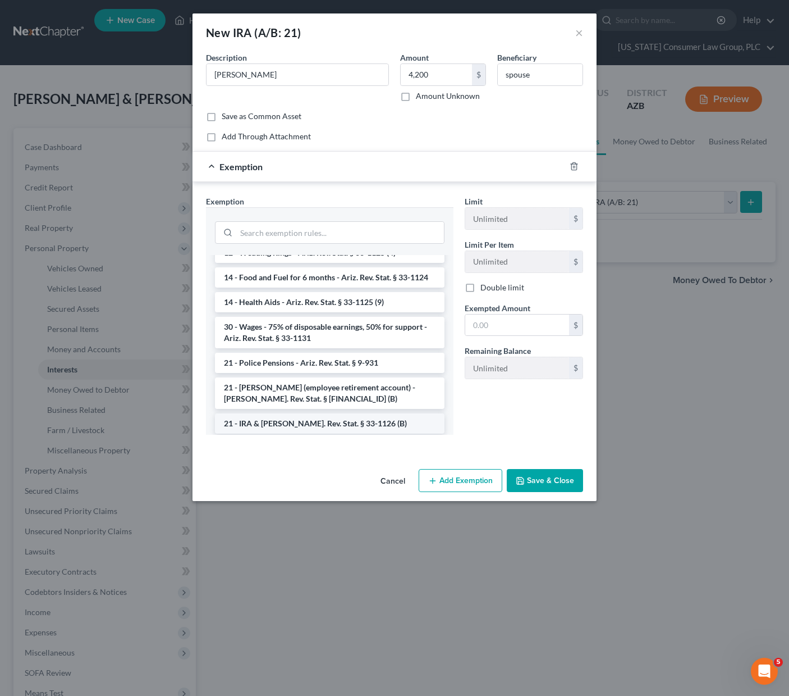
click at [377, 421] on li "21 - IRA & [PERSON_NAME]. Rev. Stat. § 33-1126 (B)" at bounding box center [330, 423] width 230 height 20
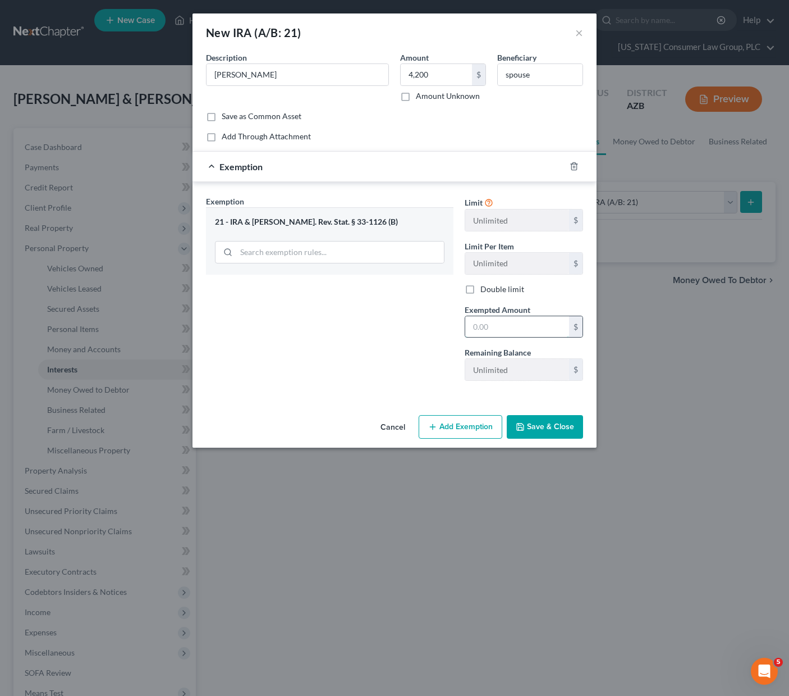
click at [497, 324] on input "text" at bounding box center [517, 326] width 104 height 21
type input "4,200"
click at [537, 428] on button "Save & Close" at bounding box center [545, 427] width 76 height 24
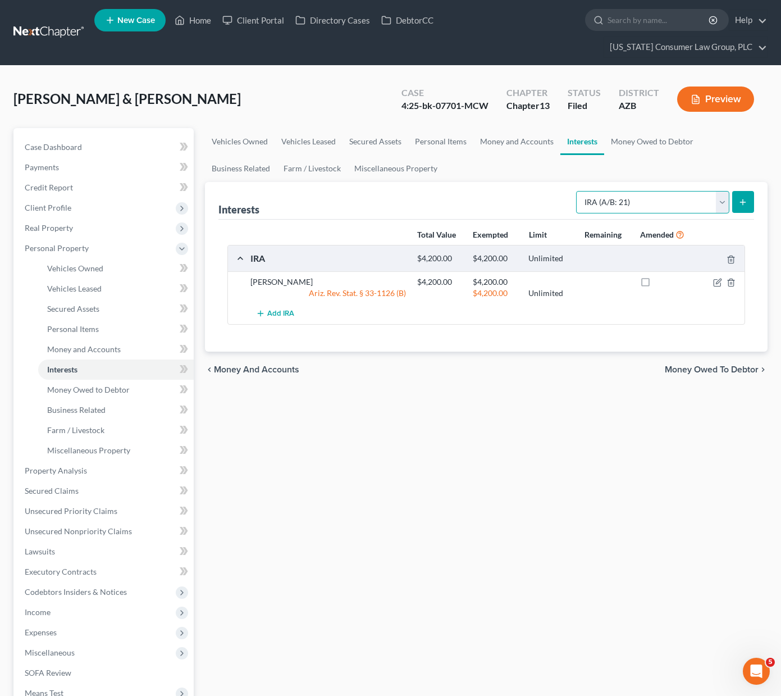
click at [720, 199] on select "Select Interest Type 401K (A/B: 21) Annuity (A/B: 23) Bond (A/B: 18) Education …" at bounding box center [652, 202] width 153 height 22
select select "unincorporated_business"
click at [578, 191] on select "Select Interest Type 401K (A/B: 21) Annuity (A/B: 23) Bond (A/B: 18) Education …" at bounding box center [652, 202] width 153 height 22
click at [739, 204] on icon "submit" at bounding box center [742, 202] width 9 height 9
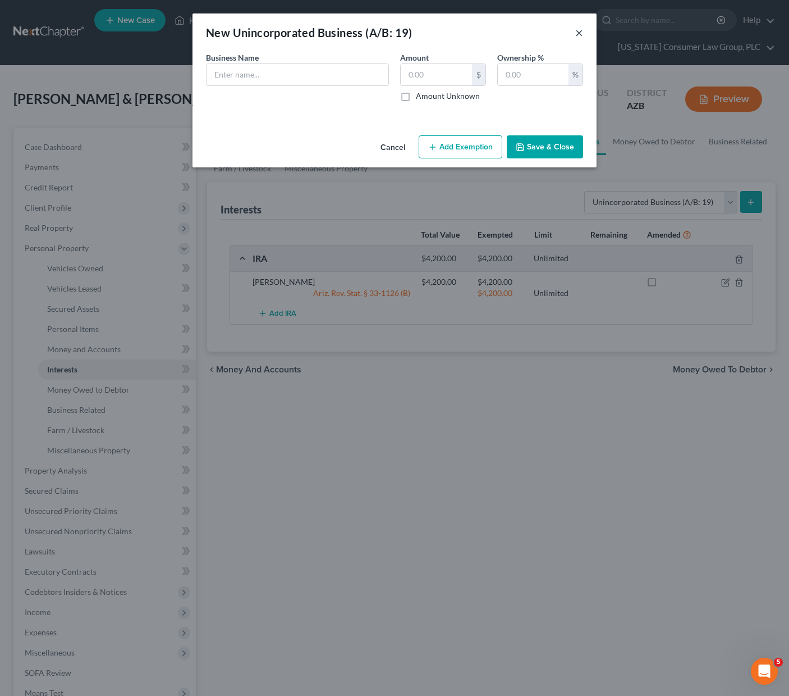
click at [582, 34] on button "×" at bounding box center [579, 32] width 8 height 13
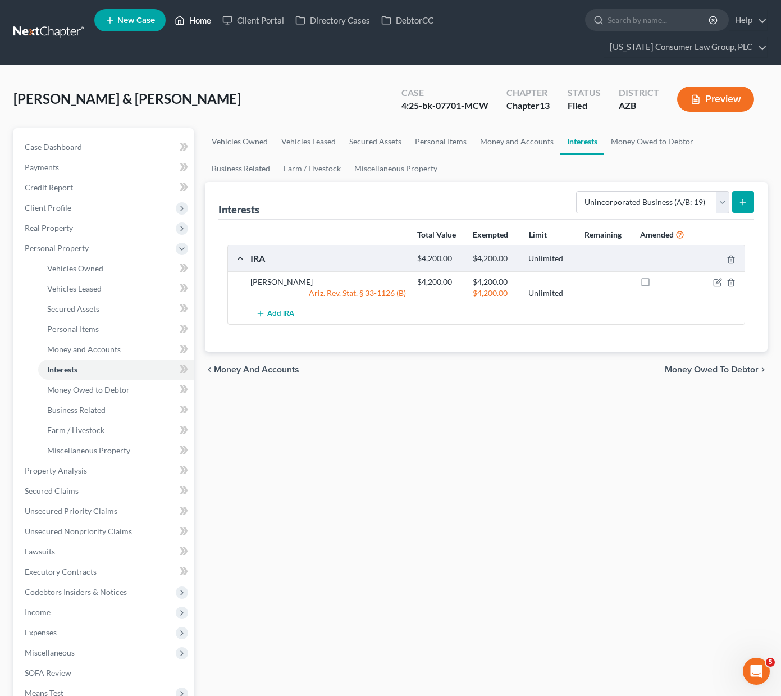
click at [199, 20] on link "Home" at bounding box center [193, 20] width 48 height 20
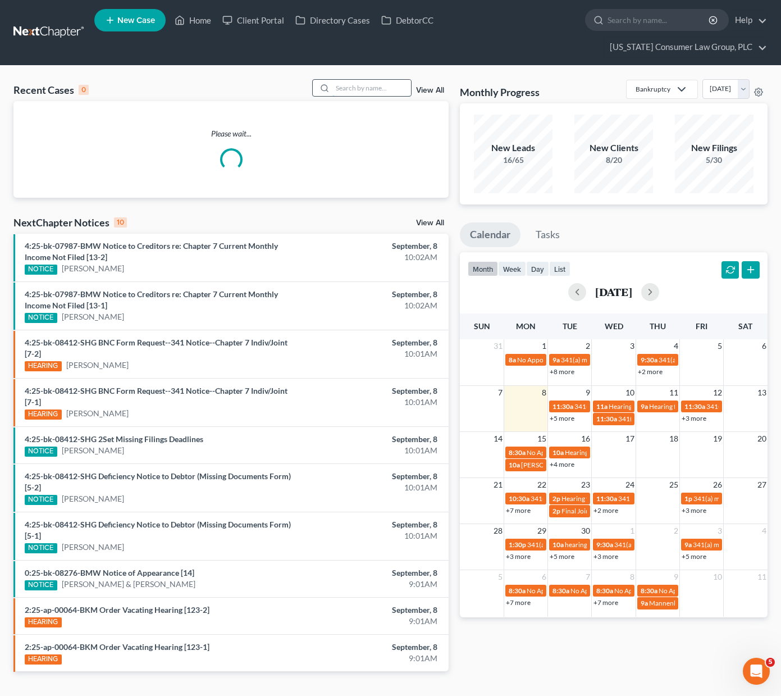
click at [377, 84] on input "search" at bounding box center [371, 88] width 79 height 16
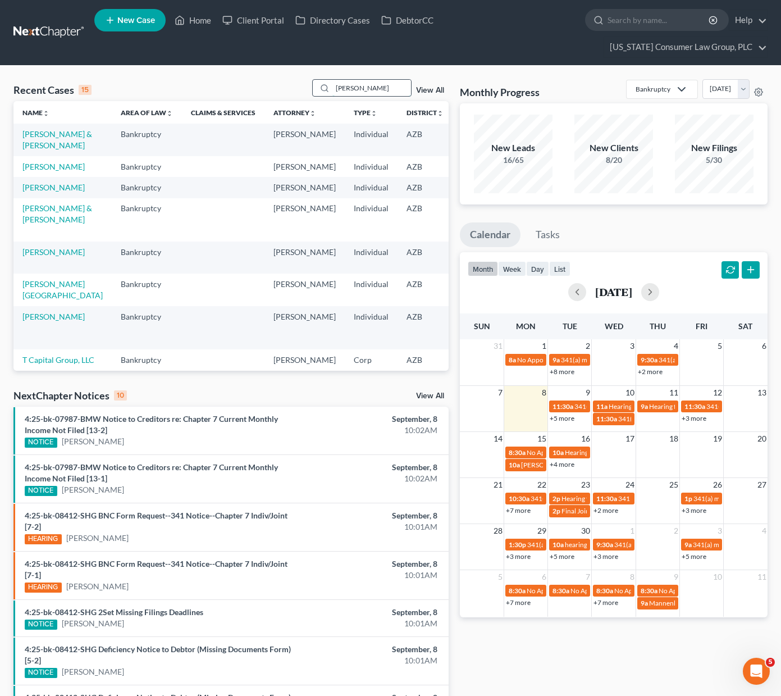
type input "[PERSON_NAME]"
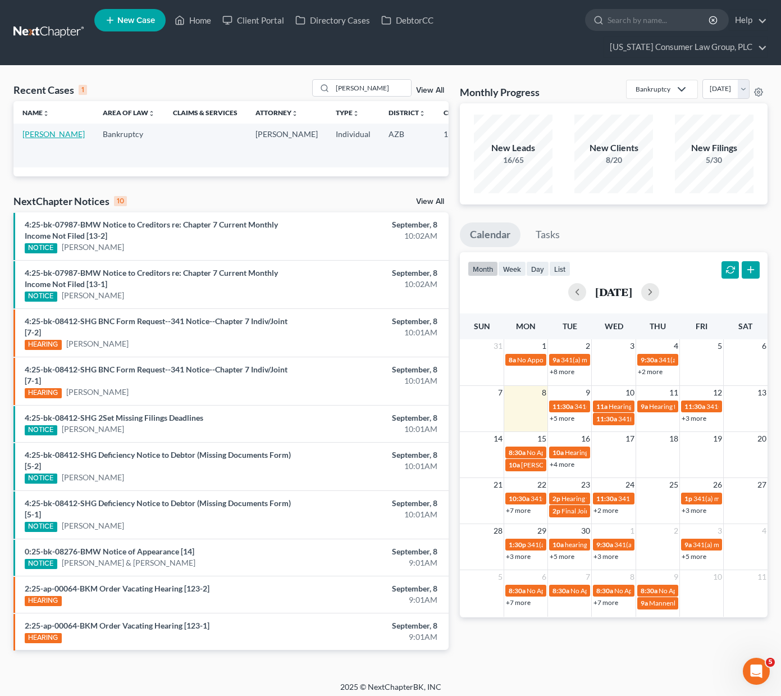
click at [26, 139] on link "[PERSON_NAME]" at bounding box center [53, 134] width 62 height 10
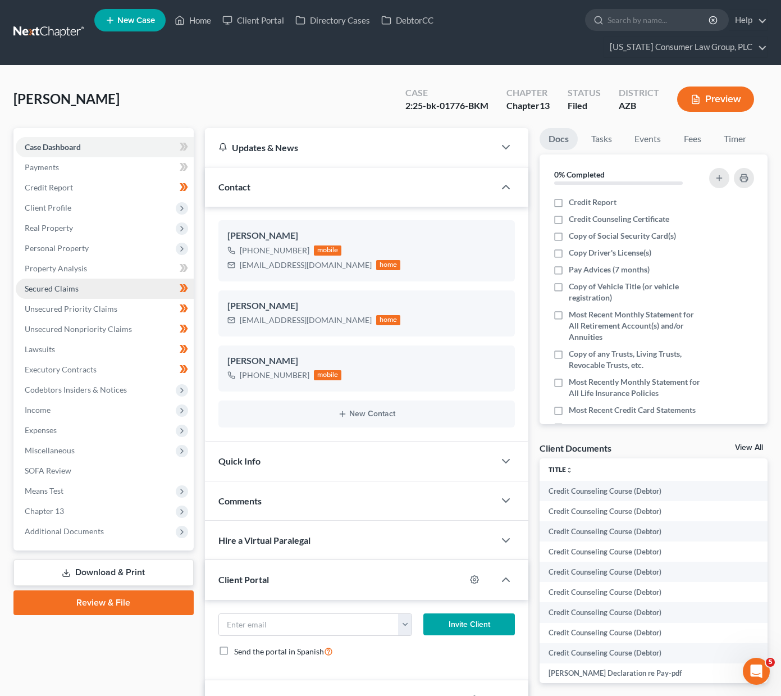
click at [53, 289] on span "Secured Claims" at bounding box center [52, 288] width 54 height 10
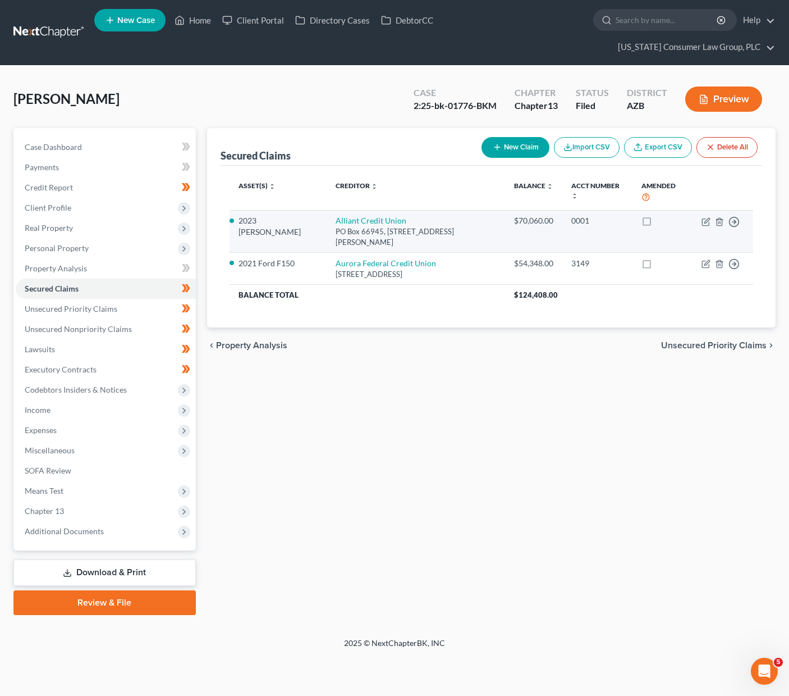
drag, startPoint x: 241, startPoint y: 196, endPoint x: 277, endPoint y: 213, distance: 39.2
click at [274, 216] on li "2023 [PERSON_NAME]" at bounding box center [278, 226] width 79 height 22
click at [283, 215] on li "2023 [PERSON_NAME]" at bounding box center [278, 226] width 79 height 22
drag, startPoint x: 239, startPoint y: 200, endPoint x: 281, endPoint y: 213, distance: 43.5
click at [281, 215] on li "2023 [PERSON_NAME]" at bounding box center [278, 226] width 79 height 22
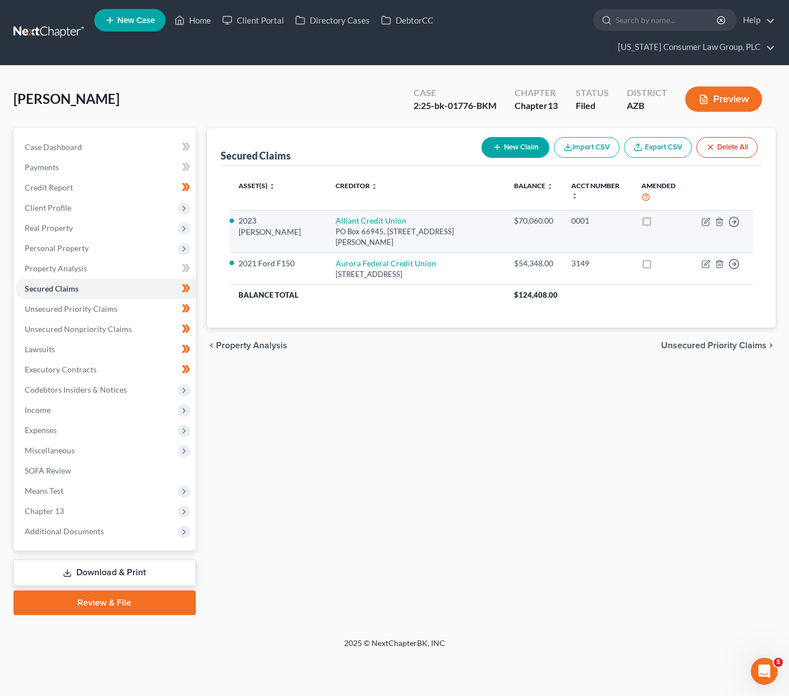
copy li "2023 [PERSON_NAME]"
